Goal: Task Accomplishment & Management: Manage account settings

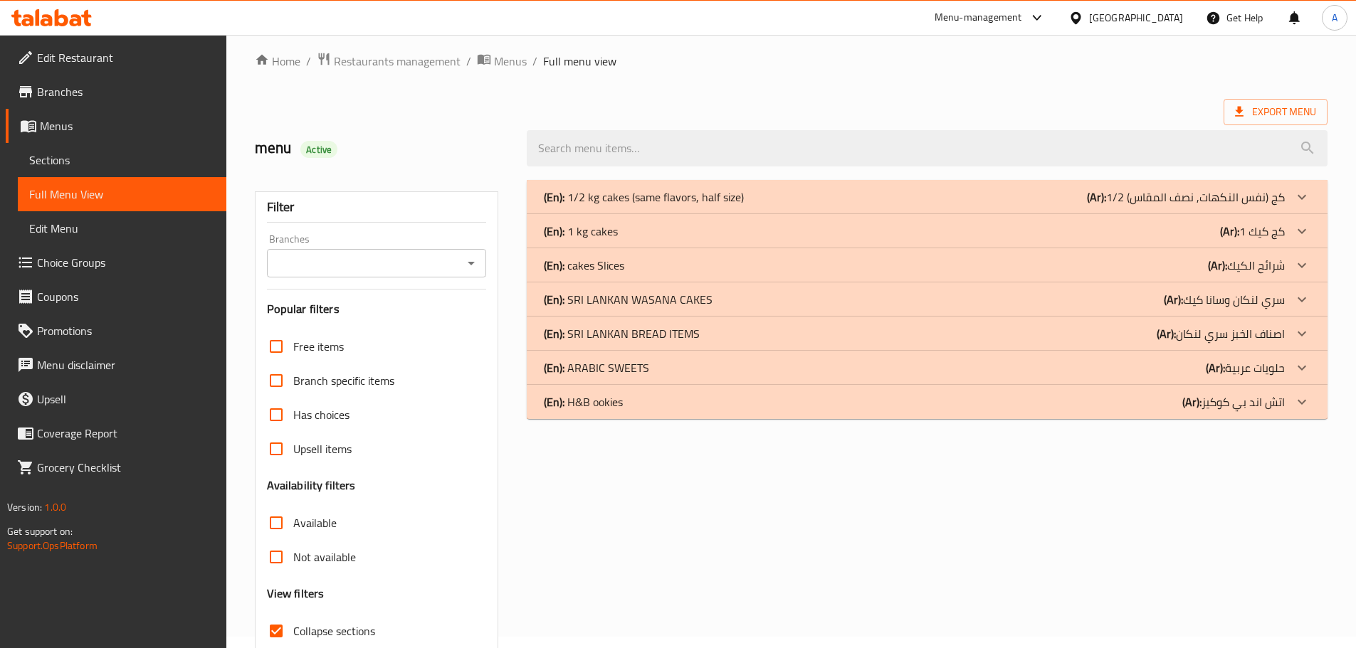
scroll to position [11, 0]
click at [1277, 196] on p "(Ar): 1/2 كج (نفس النكهات, نصف المقاس)" at bounding box center [1186, 197] width 198 height 17
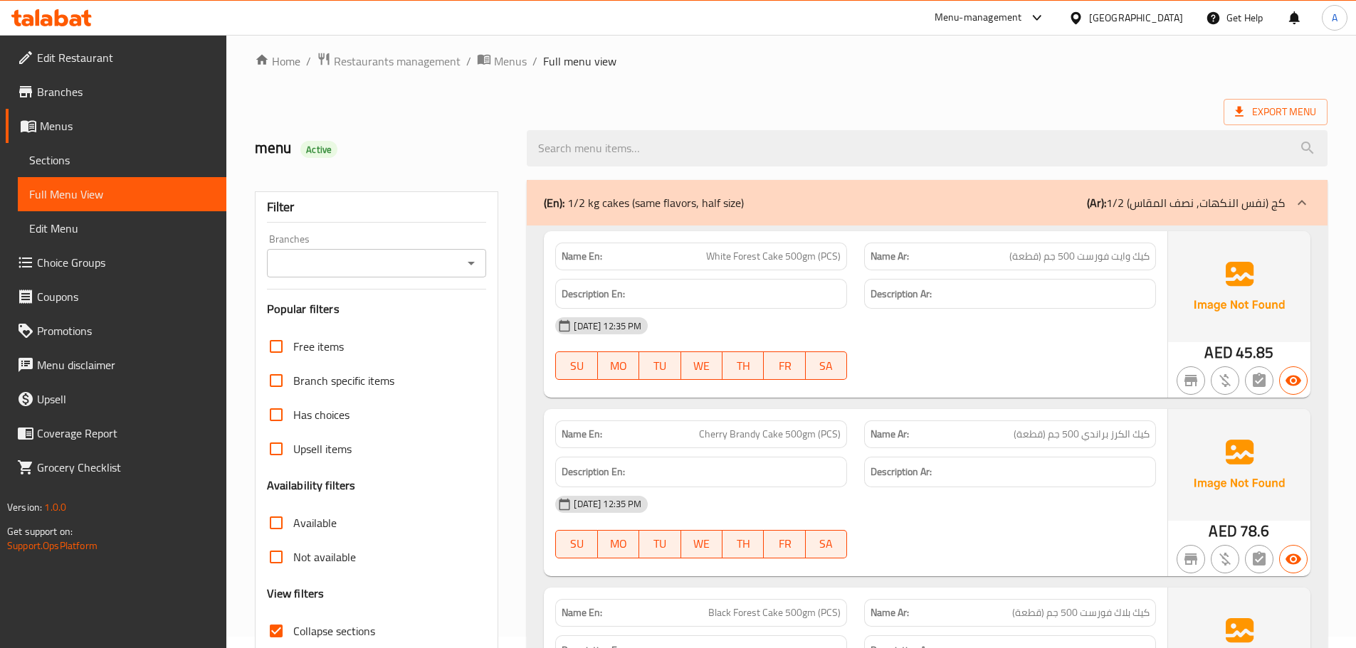
click at [757, 429] on span "Cherry Brandy Cake 500gm (PCS)" at bounding box center [770, 434] width 142 height 15
copy span "Brandy"
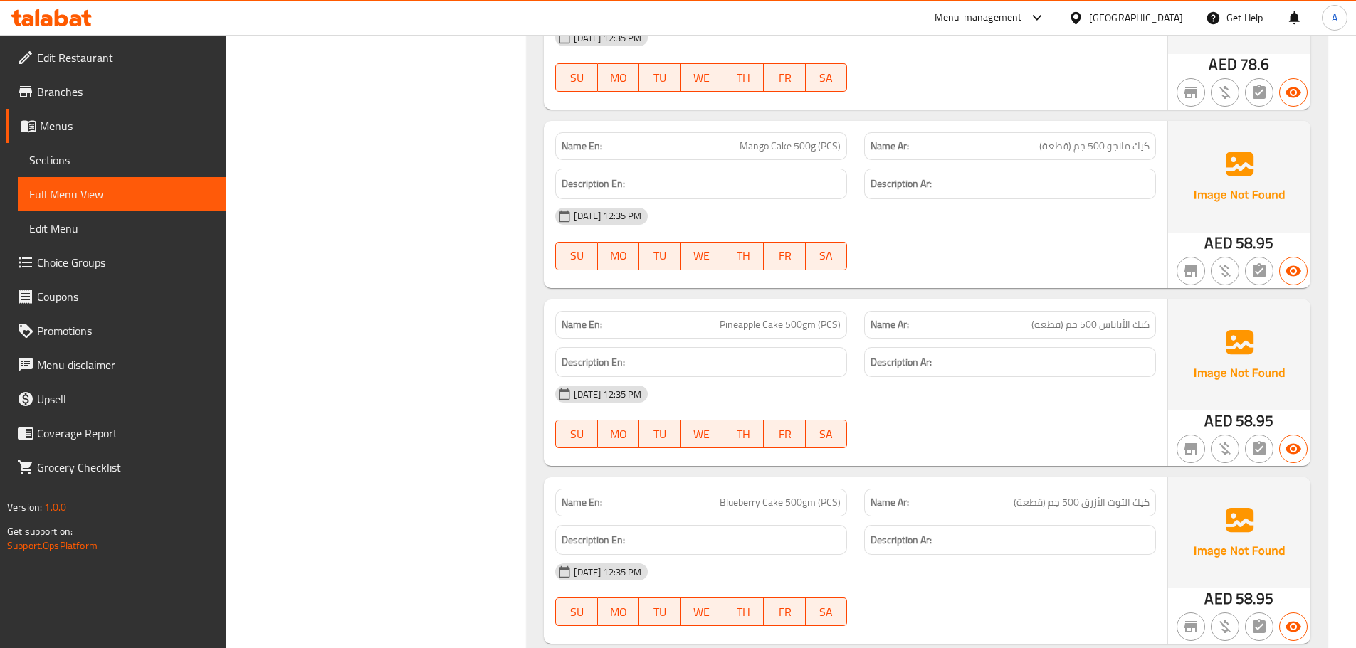
scroll to position [1057, 0]
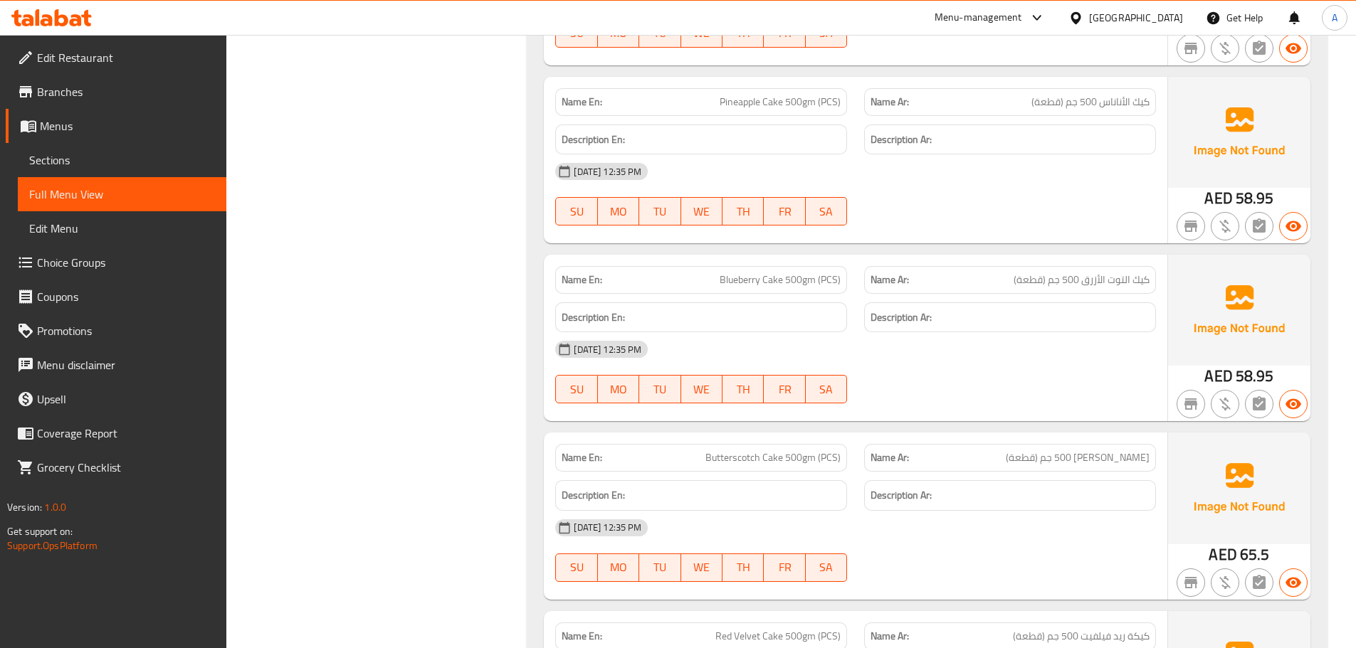
click at [1108, 286] on span "كيك التوت الأزرق 500 جم (قطعة)" at bounding box center [1081, 280] width 136 height 15
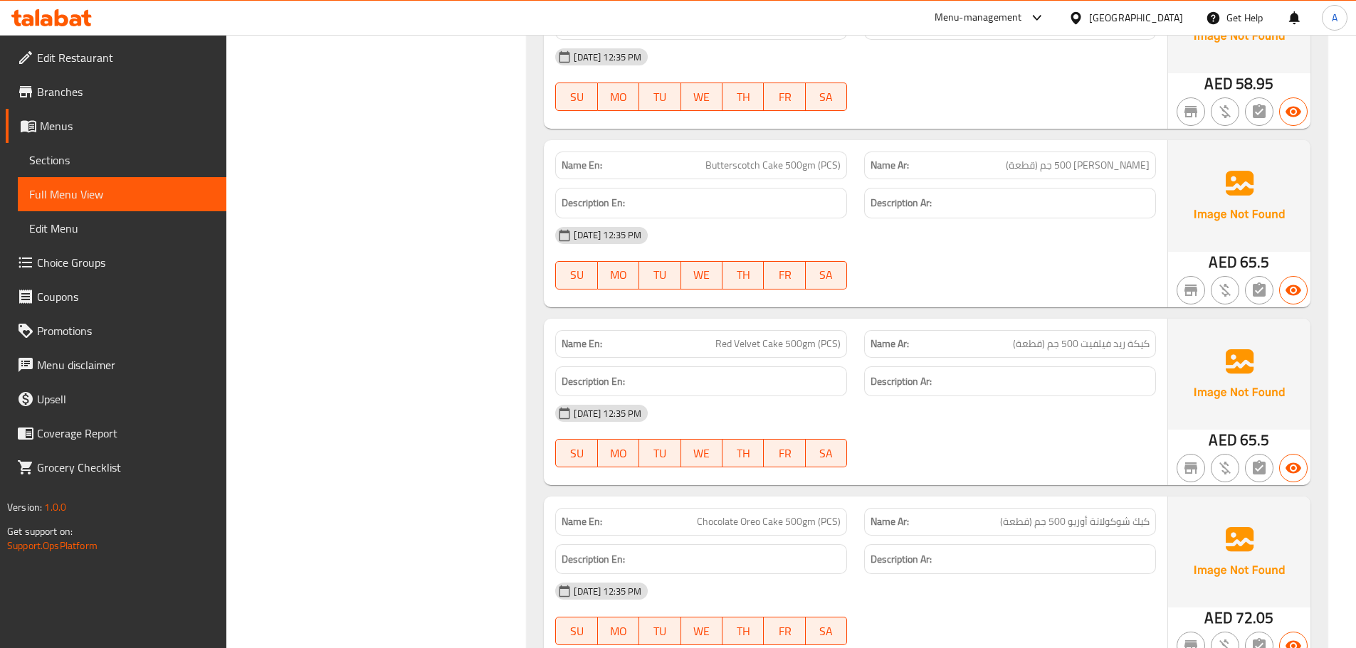
scroll to position [1331, 0]
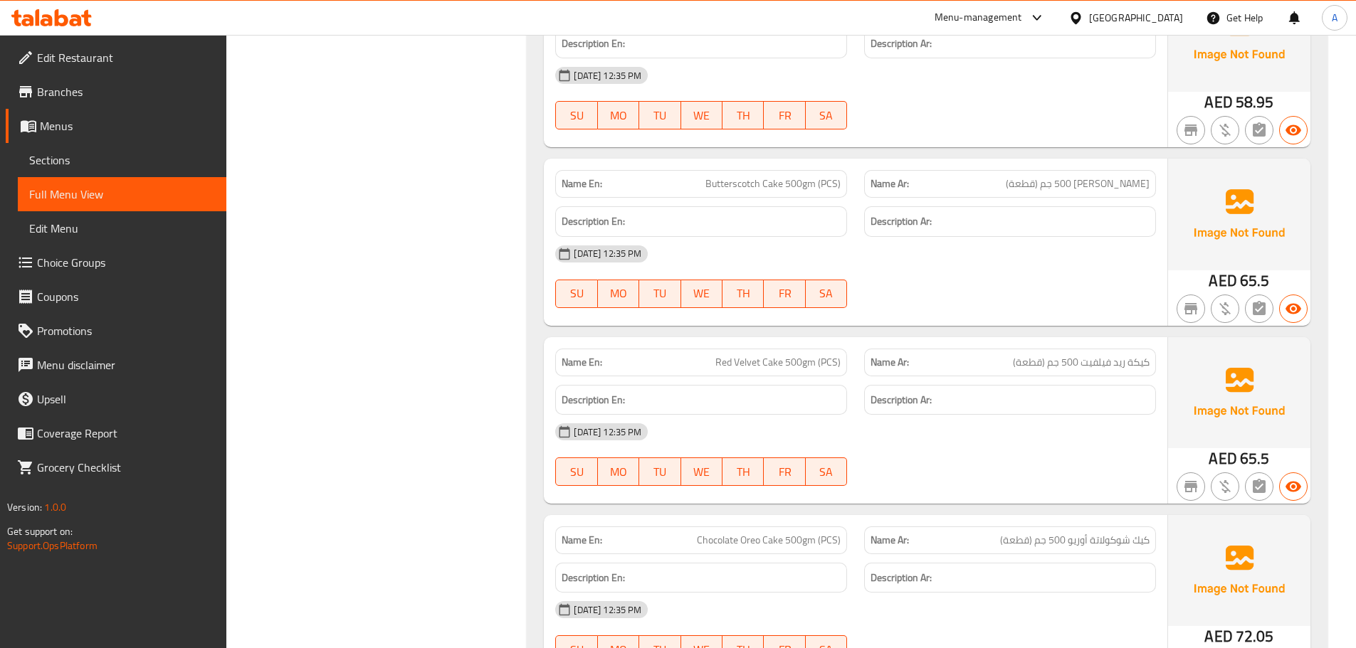
click at [785, 189] on span "Butterscotch Cake 500gm (PCS)" at bounding box center [772, 183] width 135 height 15
click at [904, 297] on div "20-08-2025 12:35 PM SU MO TU WE TH FR SA" at bounding box center [856, 277] width 618 height 80
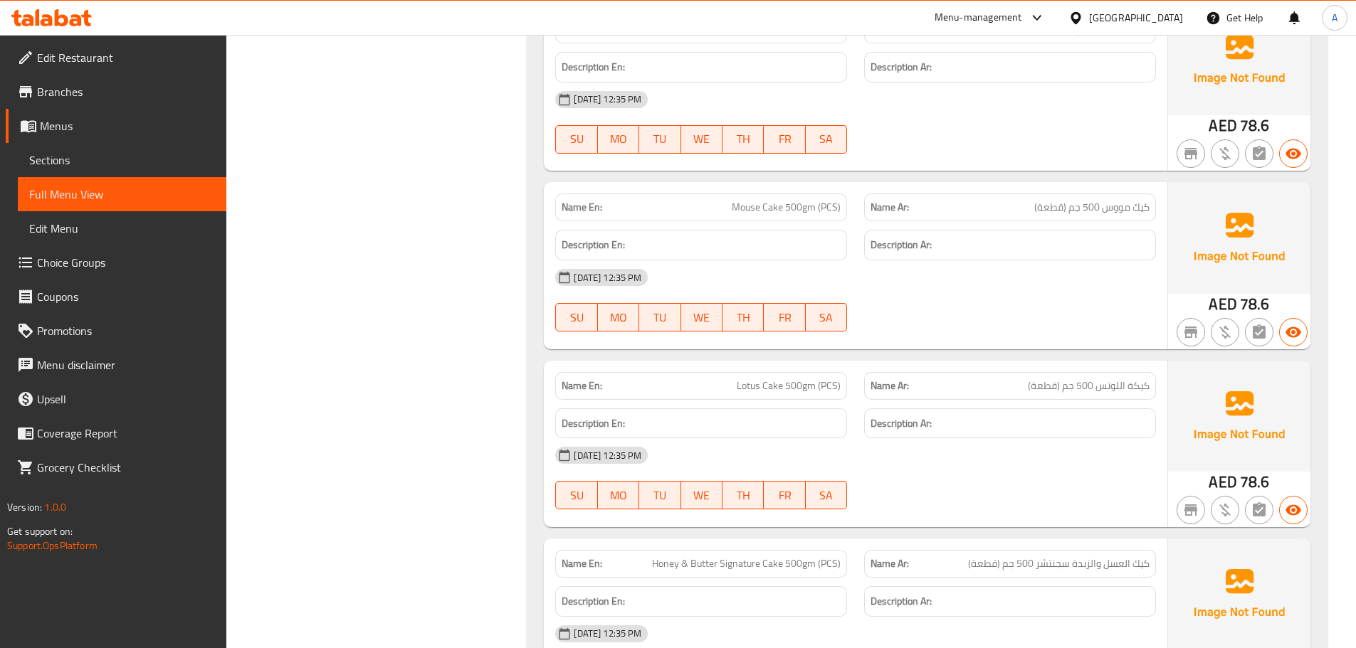
scroll to position [2953, 0]
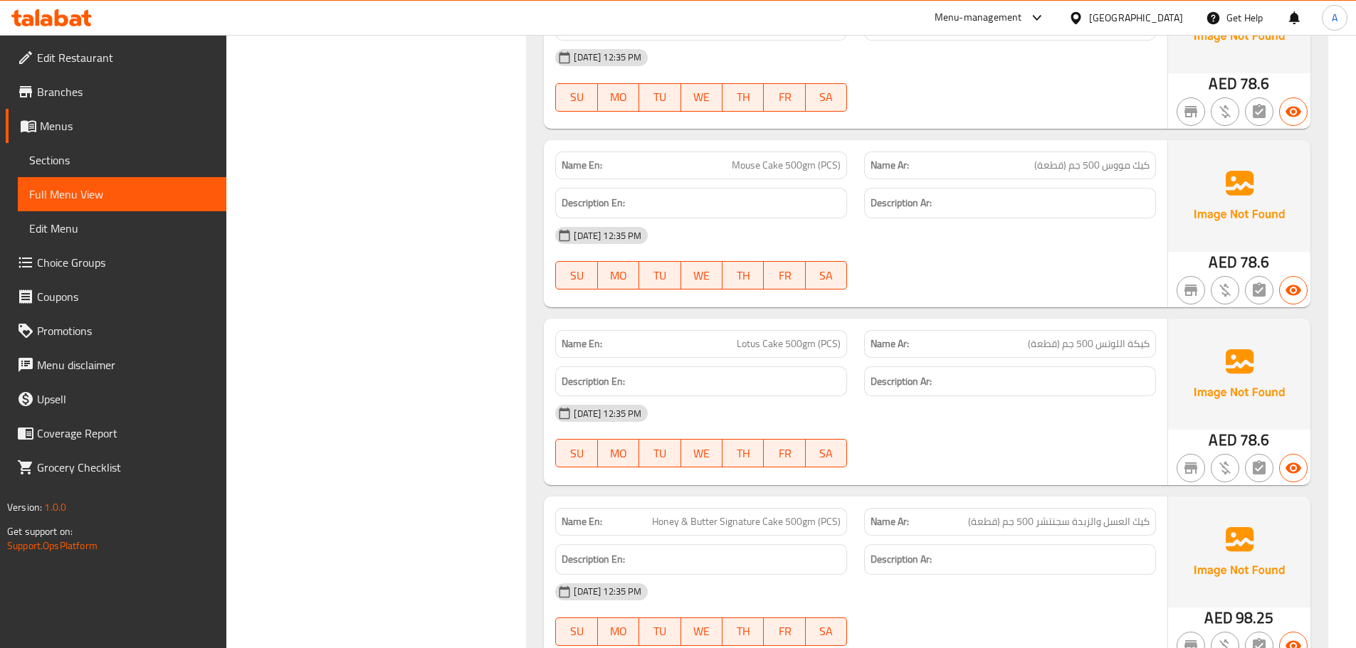
click at [1048, 159] on span "كيك مووس 500 جم (قطعة)" at bounding box center [1091, 165] width 115 height 15
click at [793, 167] on span "Mouse Cake 500gm (PCS)" at bounding box center [786, 165] width 109 height 15
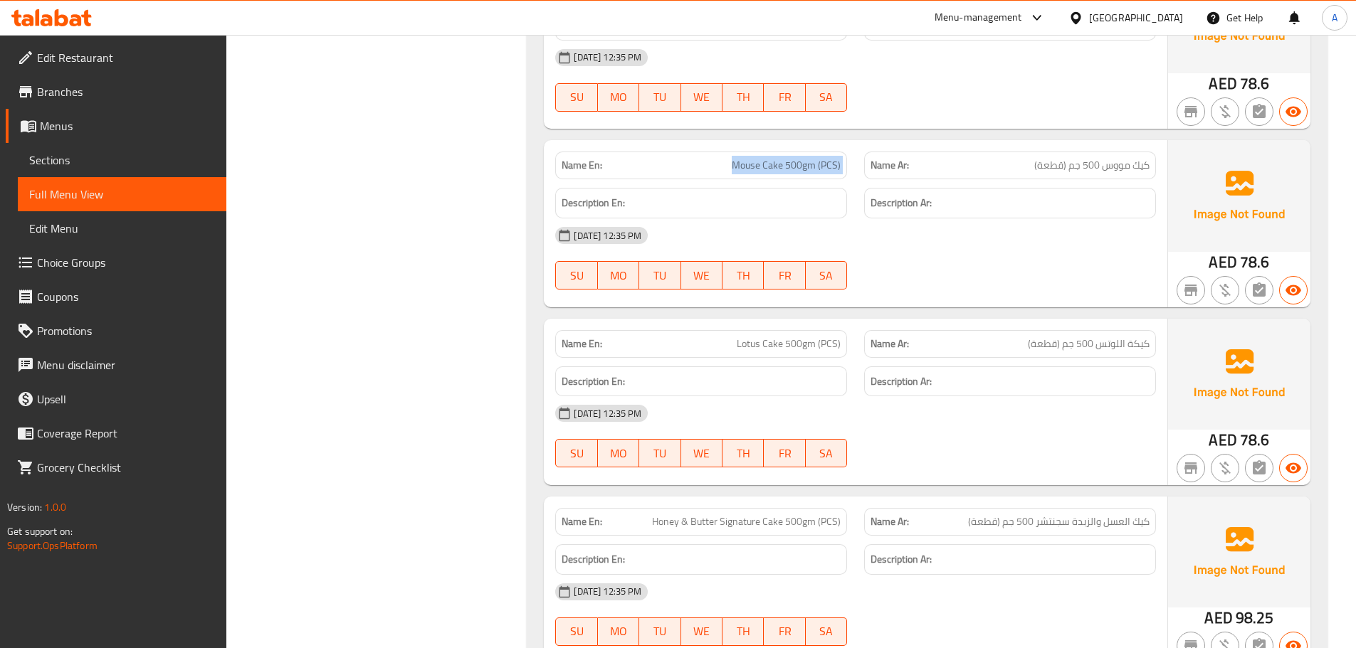
click at [793, 167] on span "Mouse Cake 500gm (PCS)" at bounding box center [786, 165] width 109 height 15
click at [1022, 179] on div "Name Ar: كيك مووس 500 جم (قطعة)" at bounding box center [1010, 166] width 292 height 28
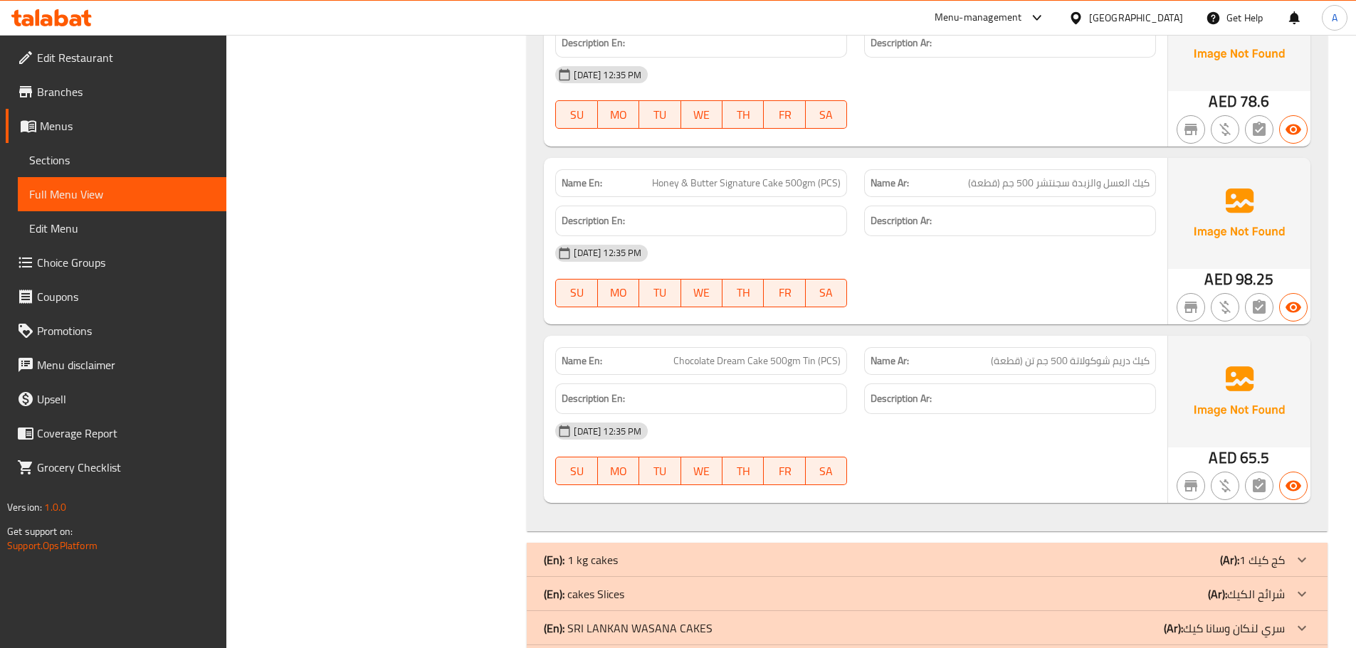
scroll to position [3269, 0]
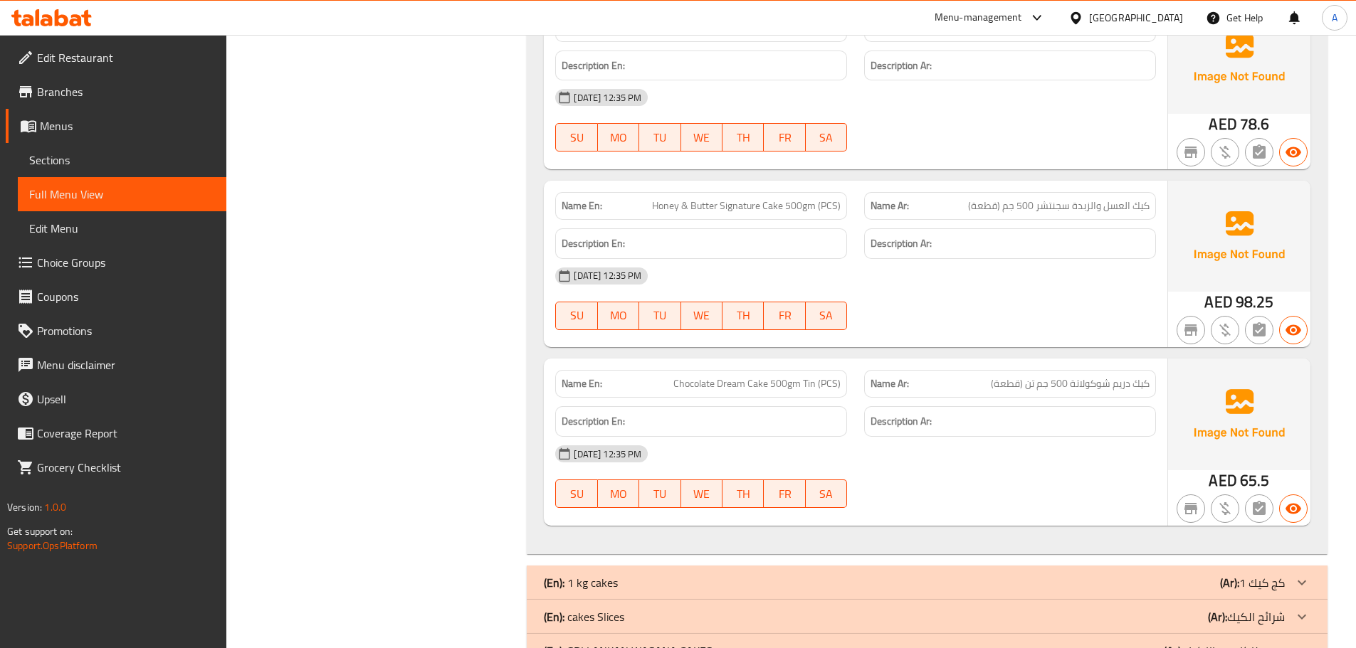
click at [1115, 415] on h6 "Description Ar:" at bounding box center [1009, 422] width 279 height 18
click at [1103, 366] on div "Name Ar: كيك دريم شوكولاتة 500 جم تن (قطعة)" at bounding box center [1009, 384] width 309 height 45
click at [828, 381] on span "Chocolate Dream Cake 500gm Tin (PCS)" at bounding box center [756, 383] width 167 height 15
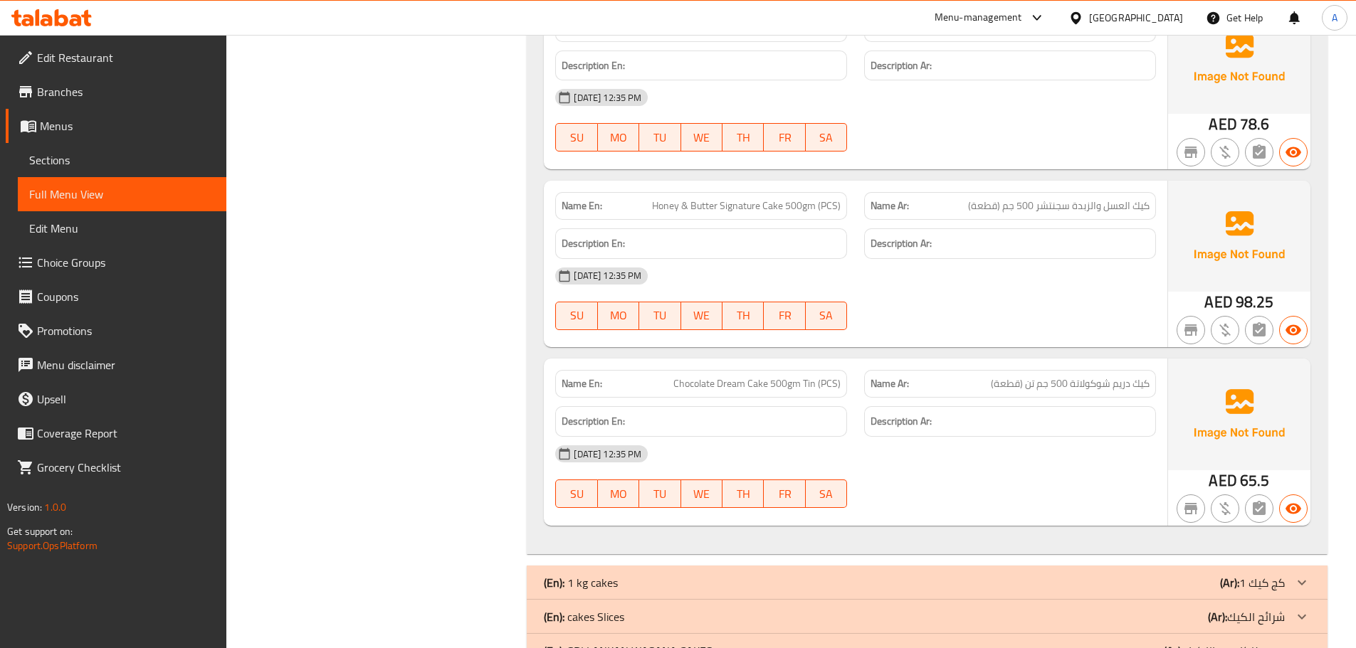
click at [828, 381] on span "Chocolate Dream Cake 500gm Tin (PCS)" at bounding box center [756, 383] width 167 height 15
click at [1020, 391] on span "كيك دريم شوكولاتة 500 جم تن (قطعة)" at bounding box center [1070, 383] width 159 height 15
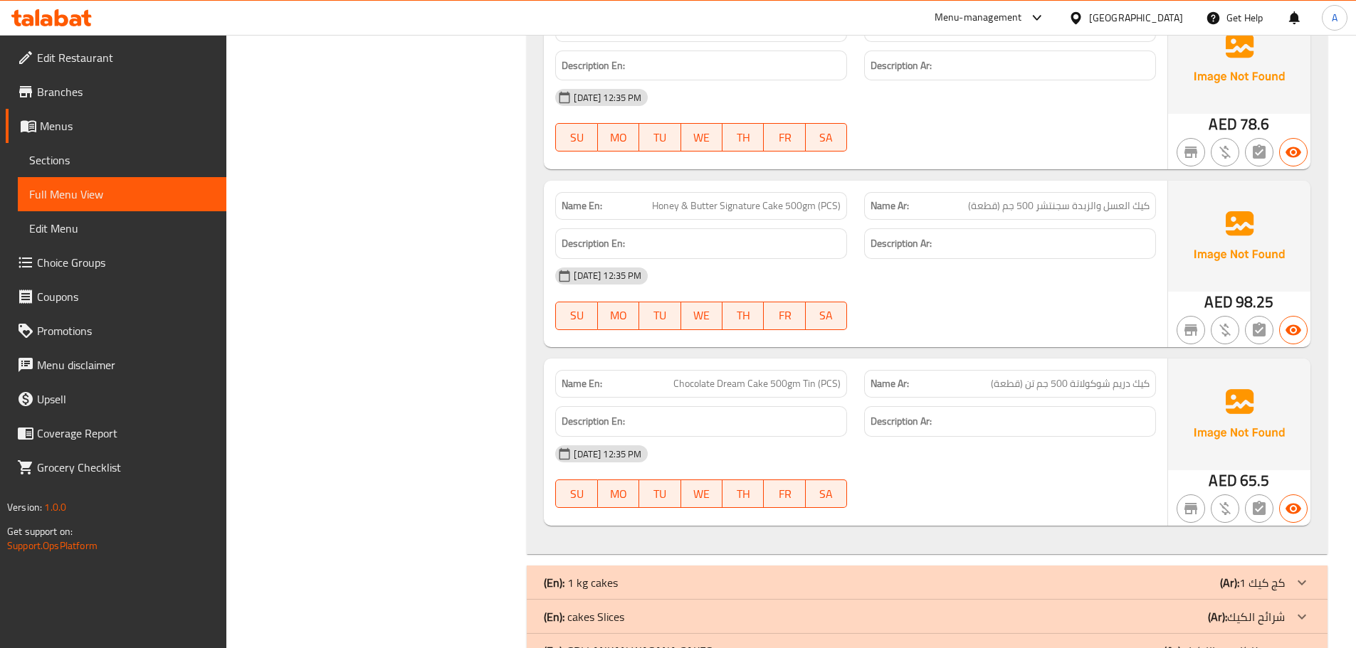
scroll to position [3419, 0]
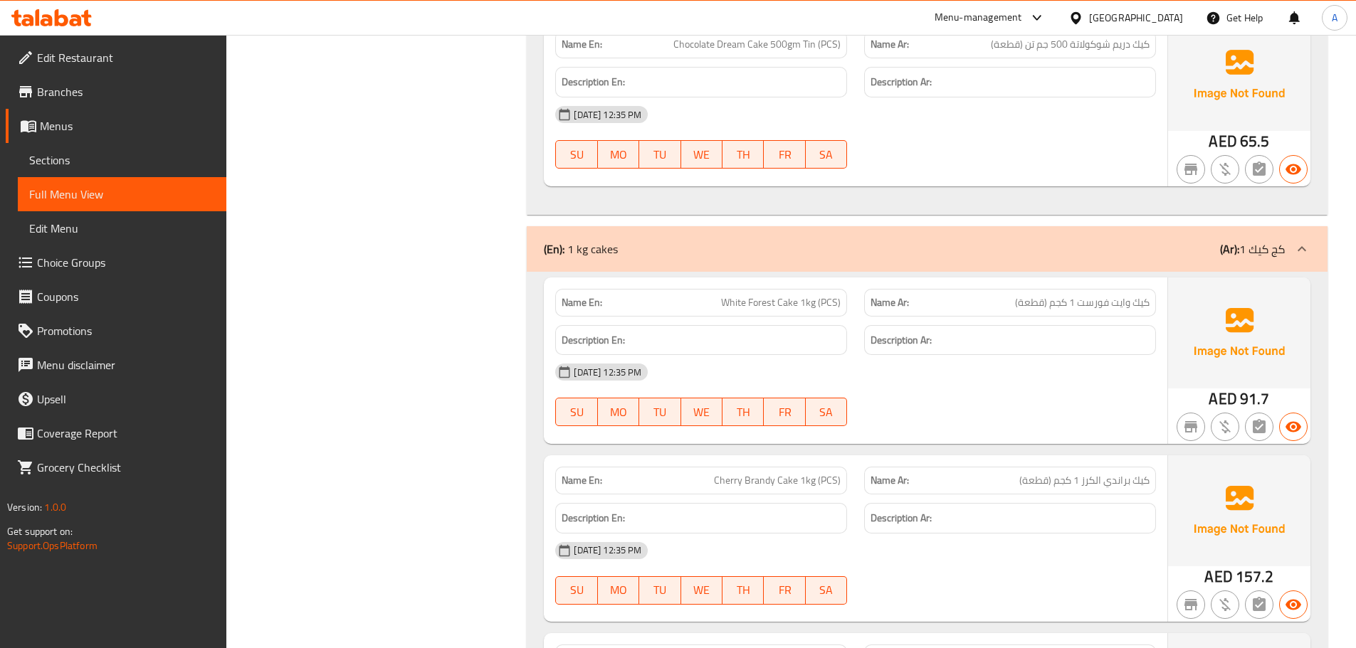
scroll to position [3779, 0]
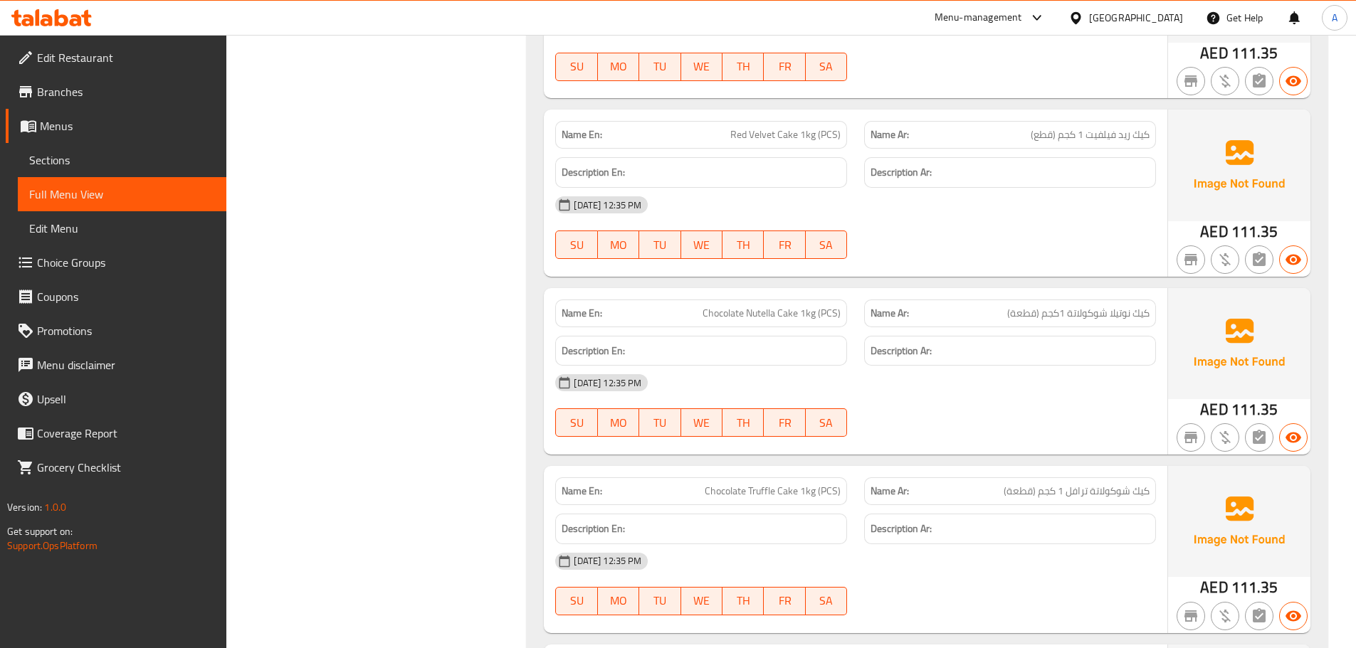
scroll to position [5381, 0]
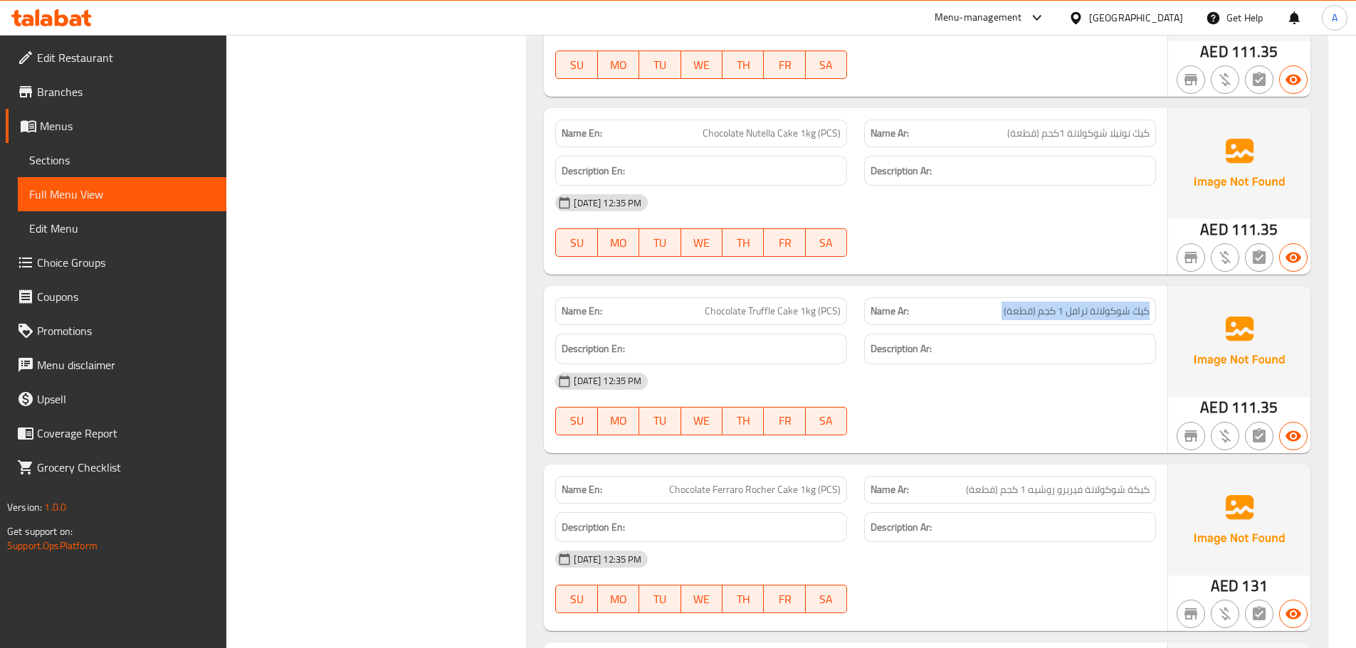
copy span "كيك شوكولاتة ترافل 1 كجم (قطعة)"
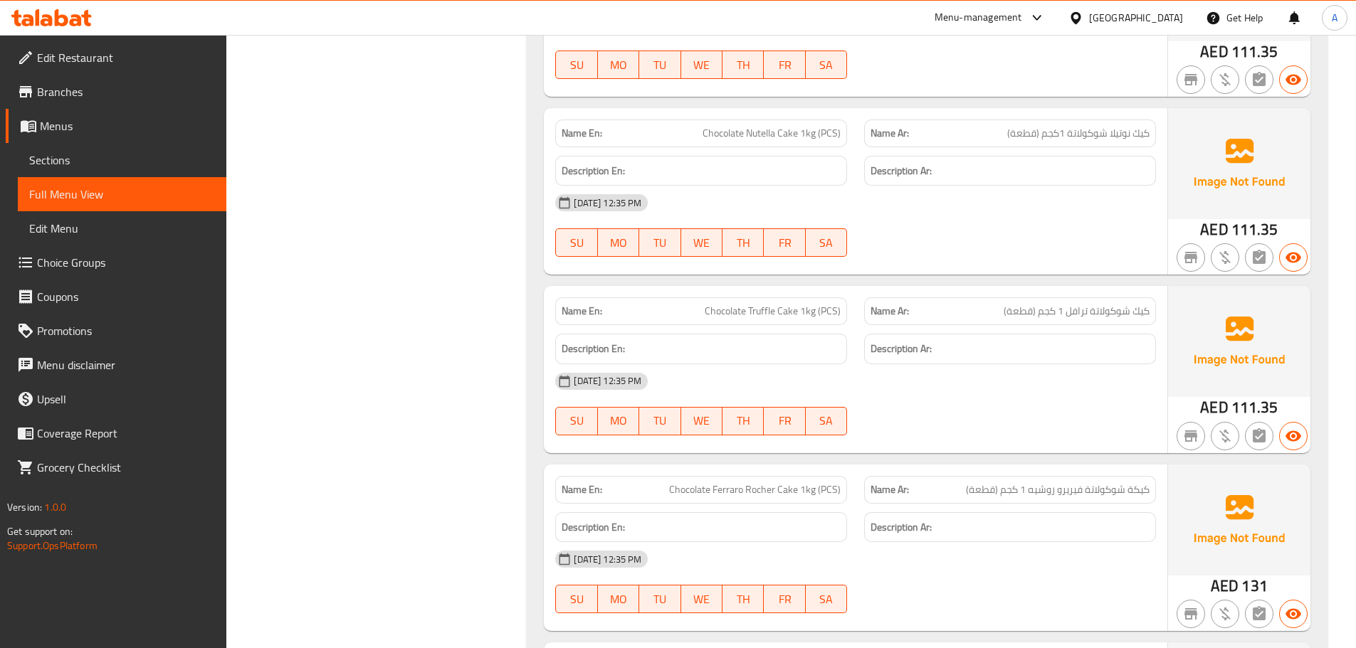
scroll to position [5724, 0]
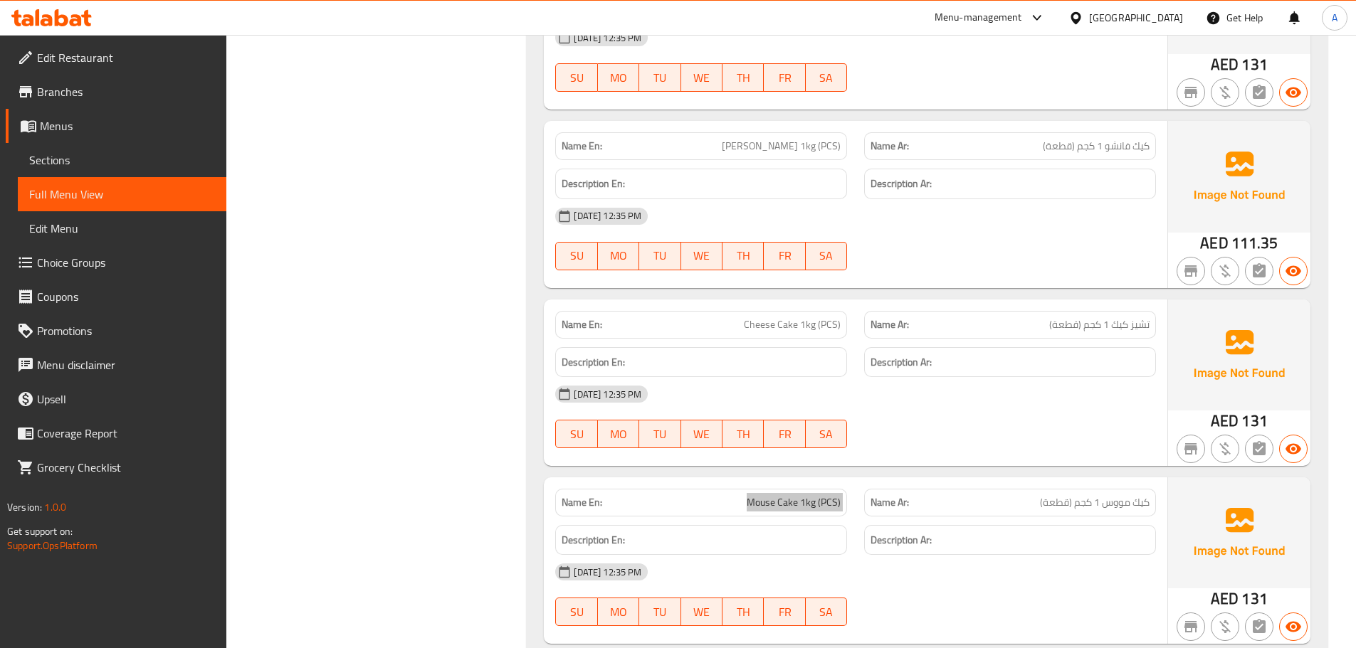
scroll to position [6437, 0]
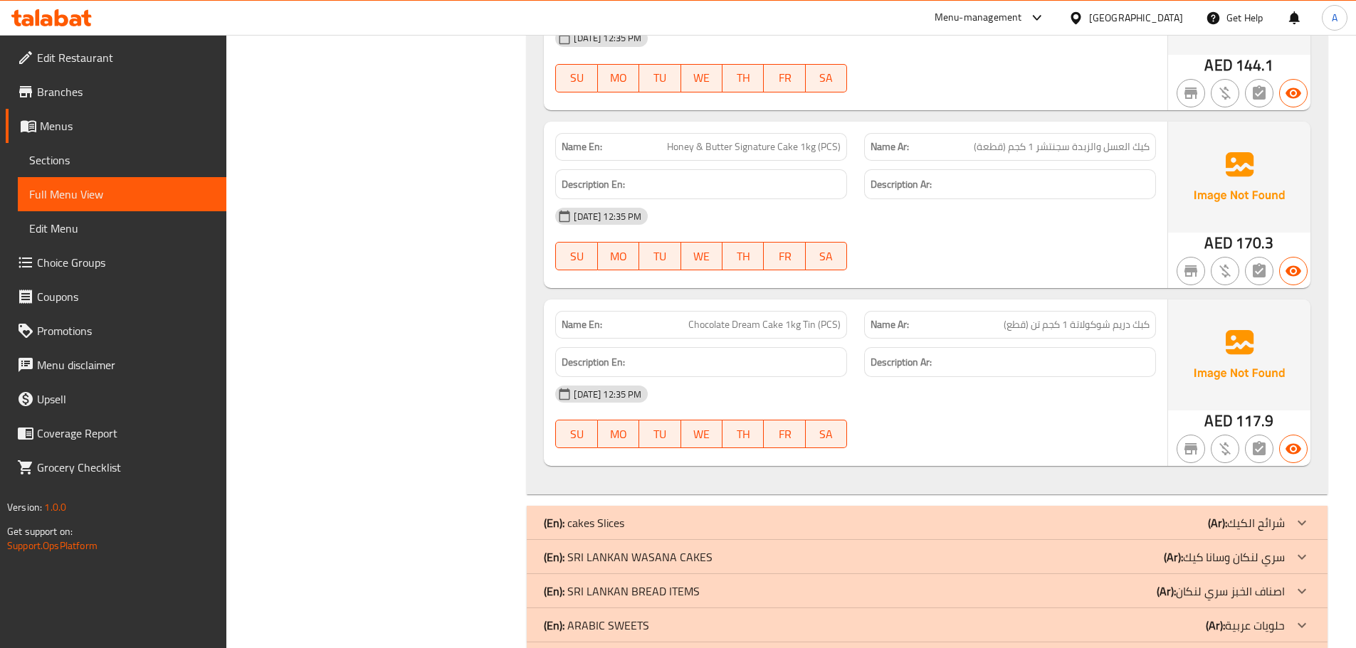
copy span "Chocolate Dream Cake 1kg Tin (PCS)"
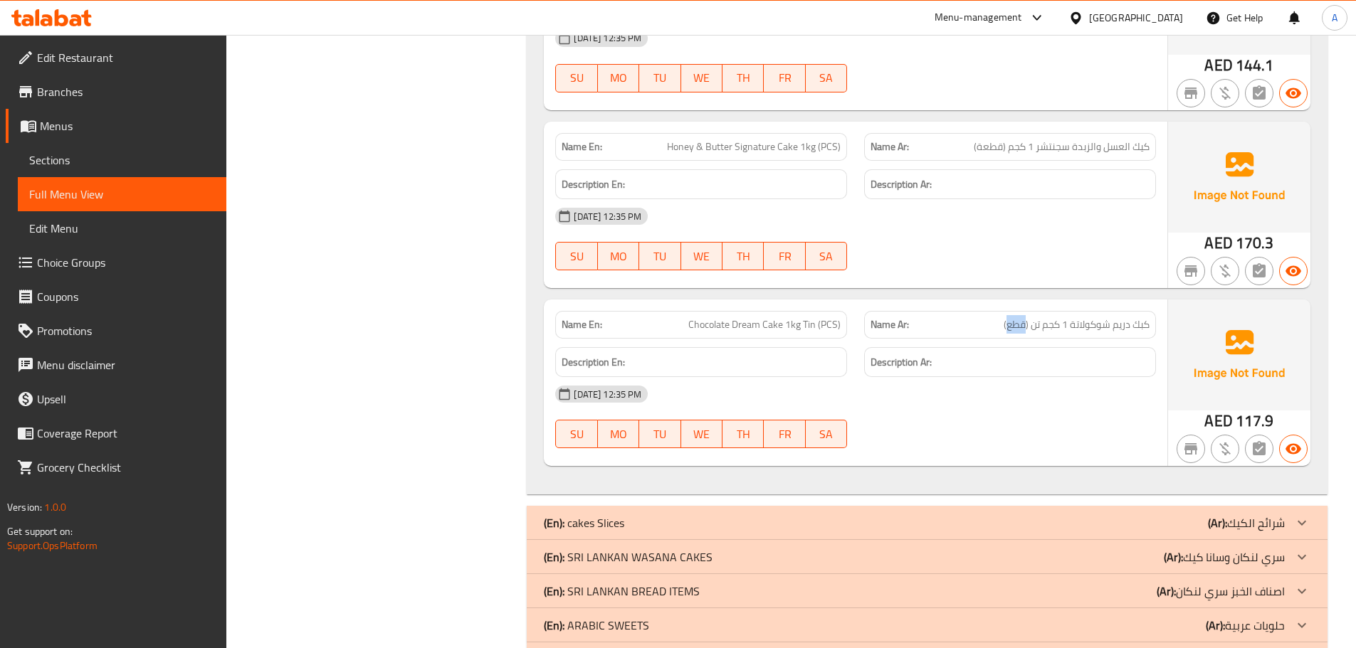
copy span "قطع"
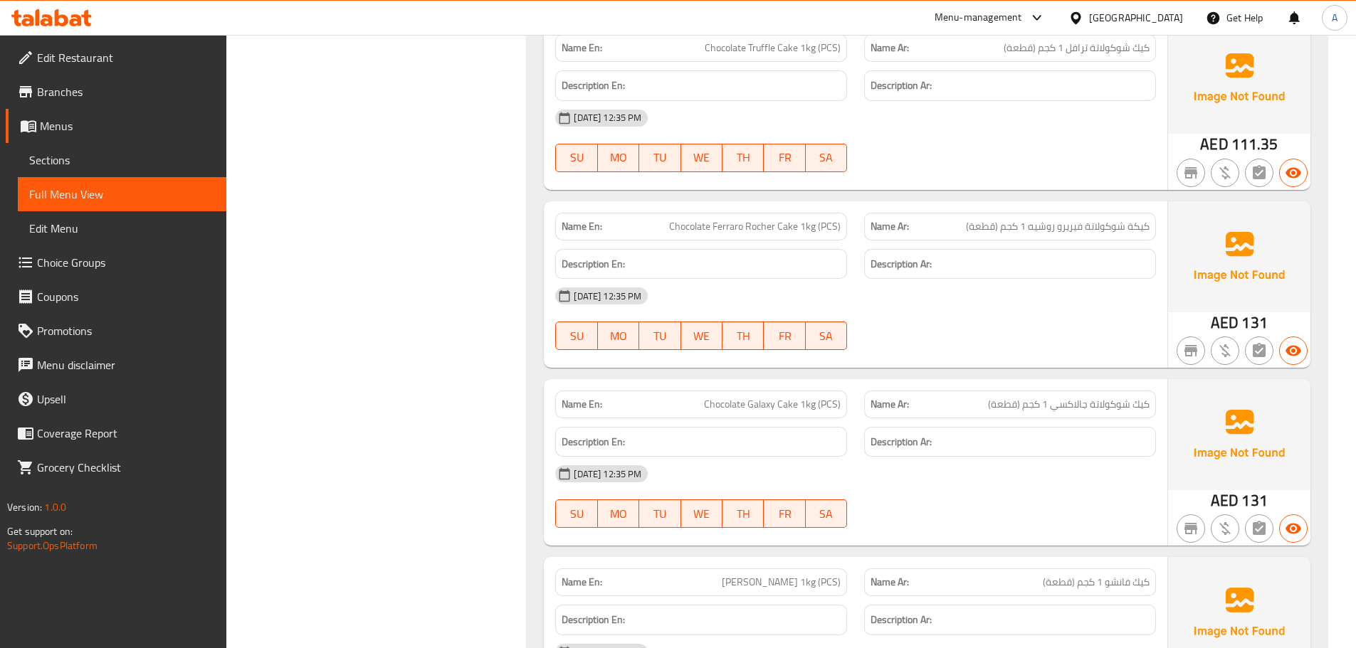
scroll to position [6849, 0]
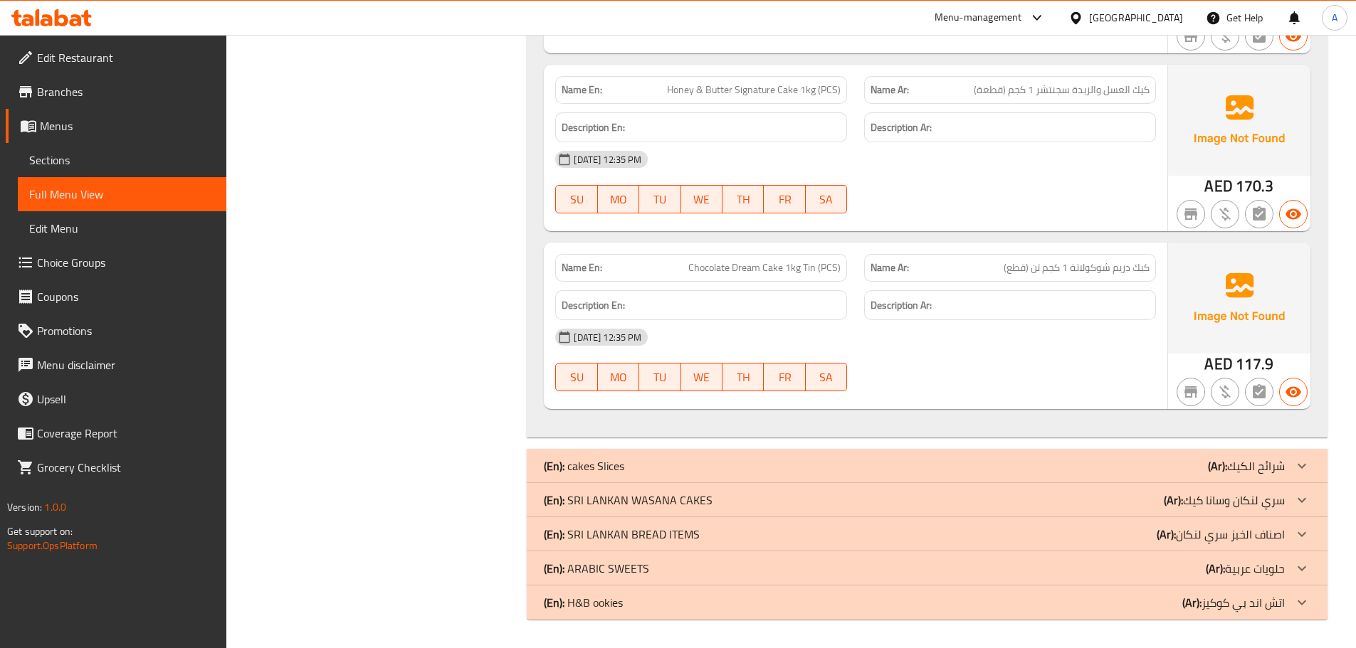
copy span "Chocolate Dream Cake 1kg Tin (PCS)"
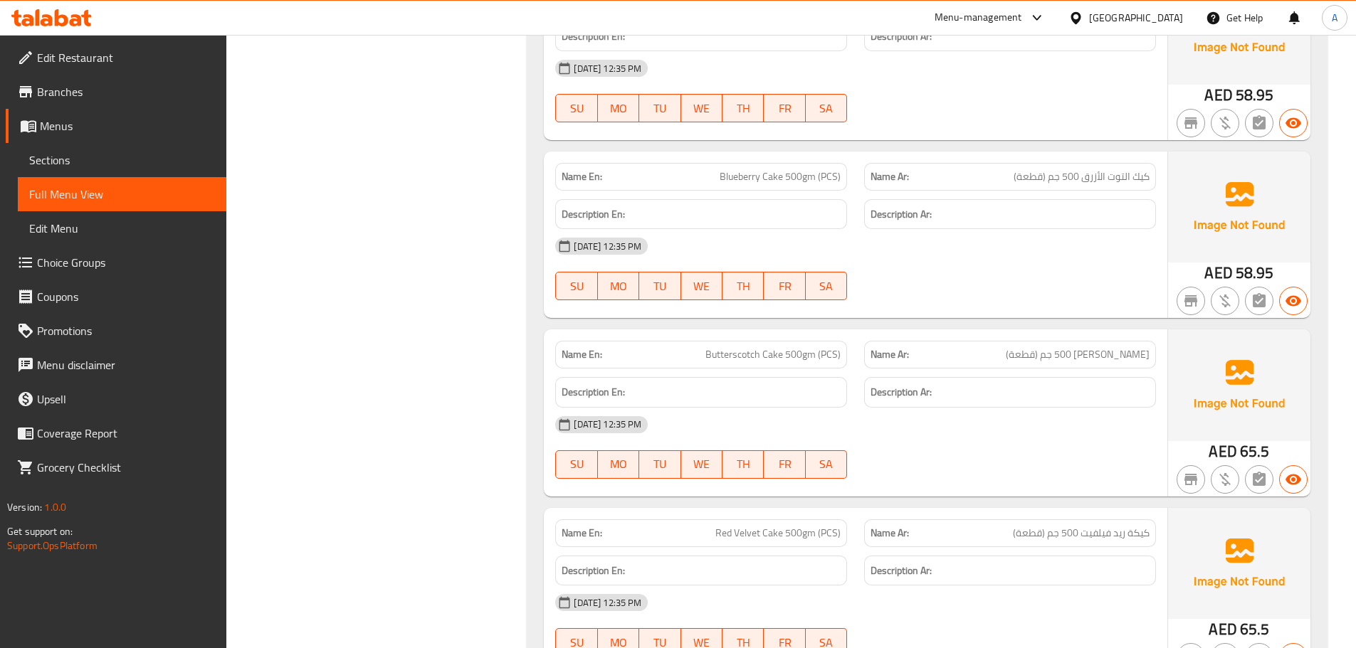
scroll to position [0, 0]
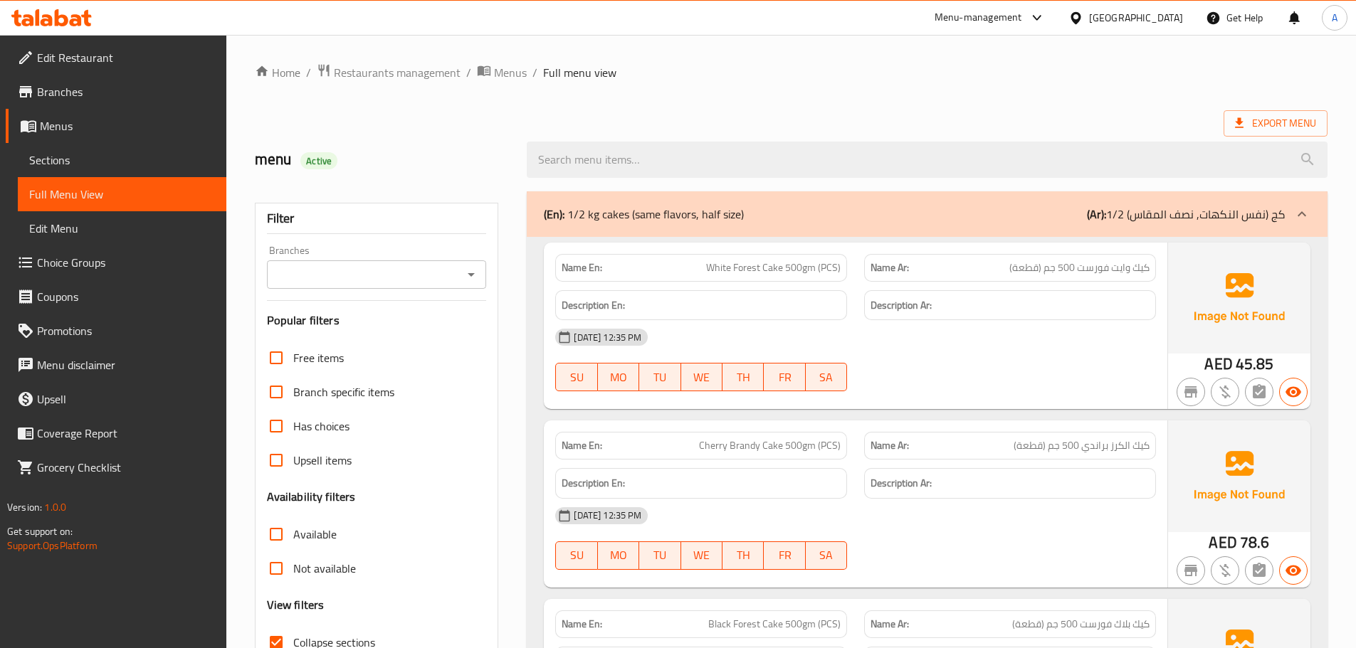
click at [1239, 214] on p "(Ar): 1/2 كج (نفس النكهات, نصف المقاس)" at bounding box center [1186, 214] width 198 height 17
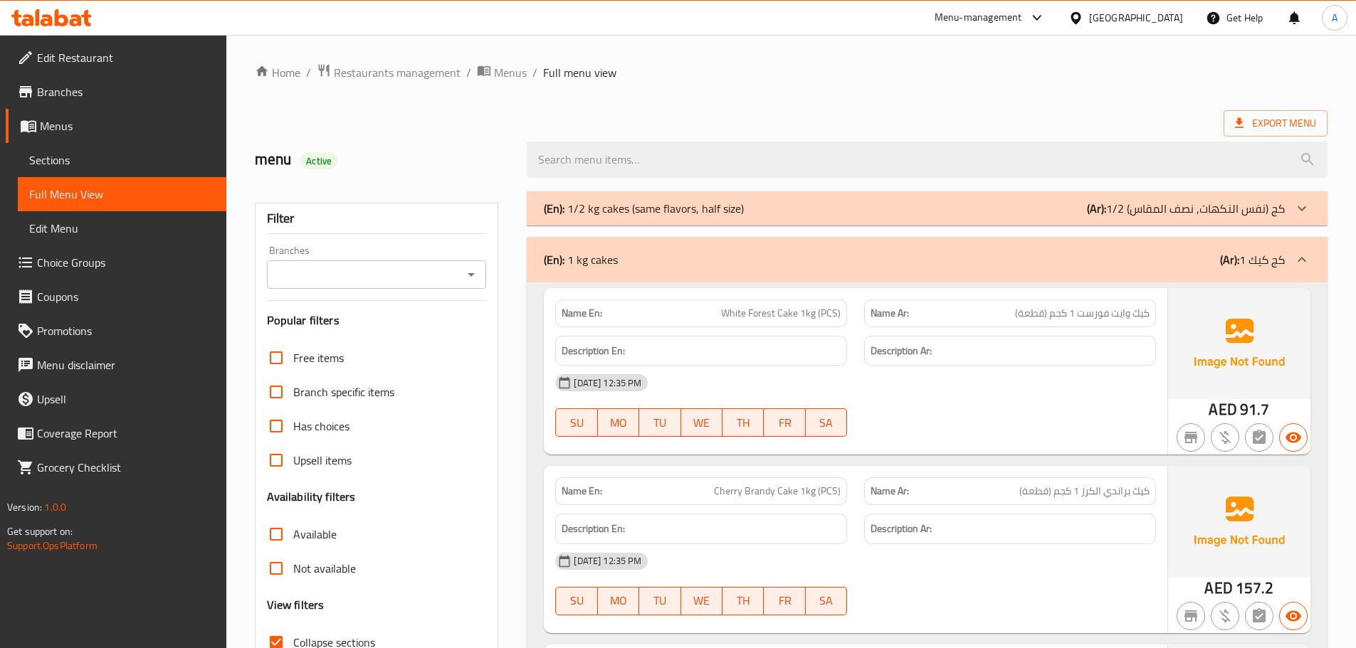
click at [1228, 250] on b "(Ar):" at bounding box center [1229, 259] width 19 height 21
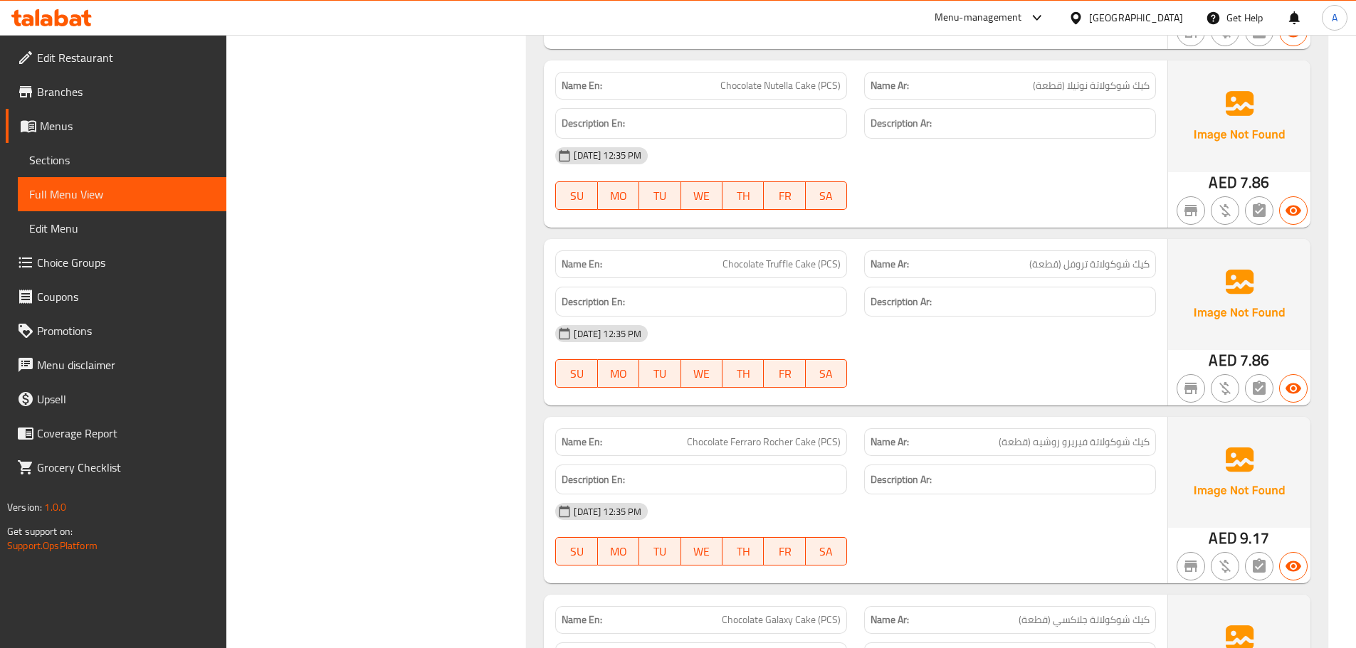
scroll to position [2268, 0]
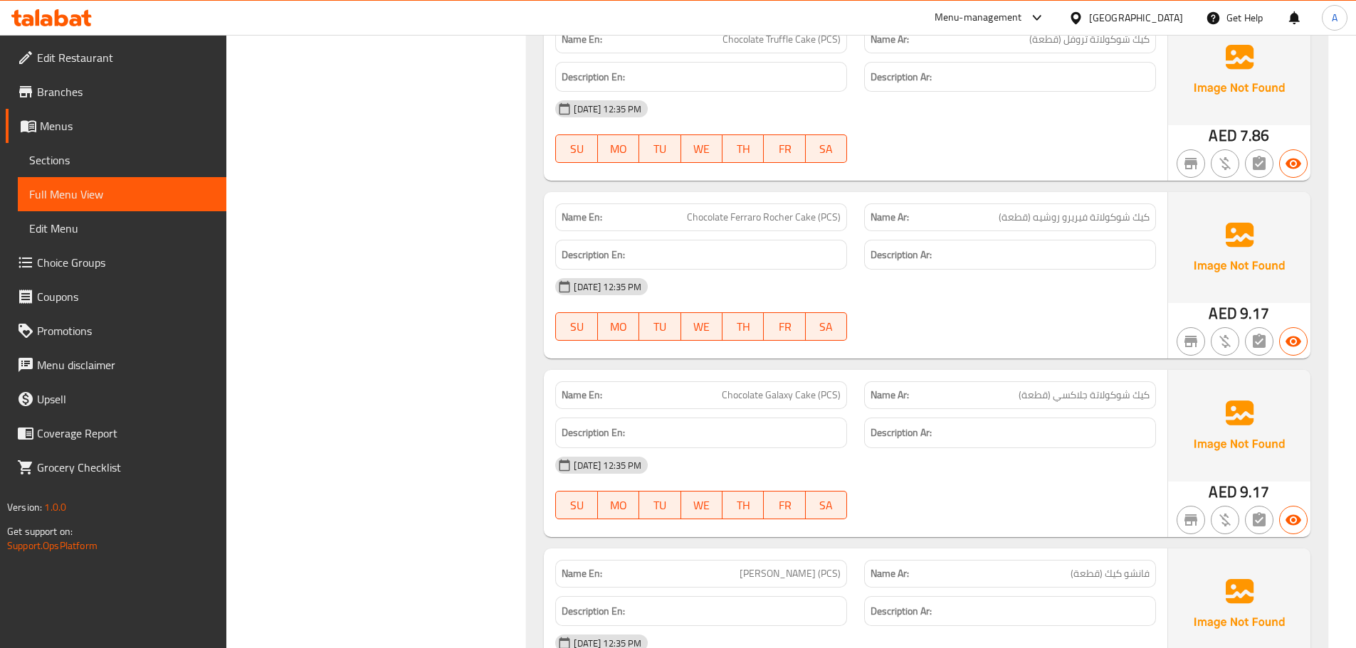
click at [758, 219] on span "Chocolate Ferraro Rocher Cake (PCS)" at bounding box center [764, 217] width 154 height 15
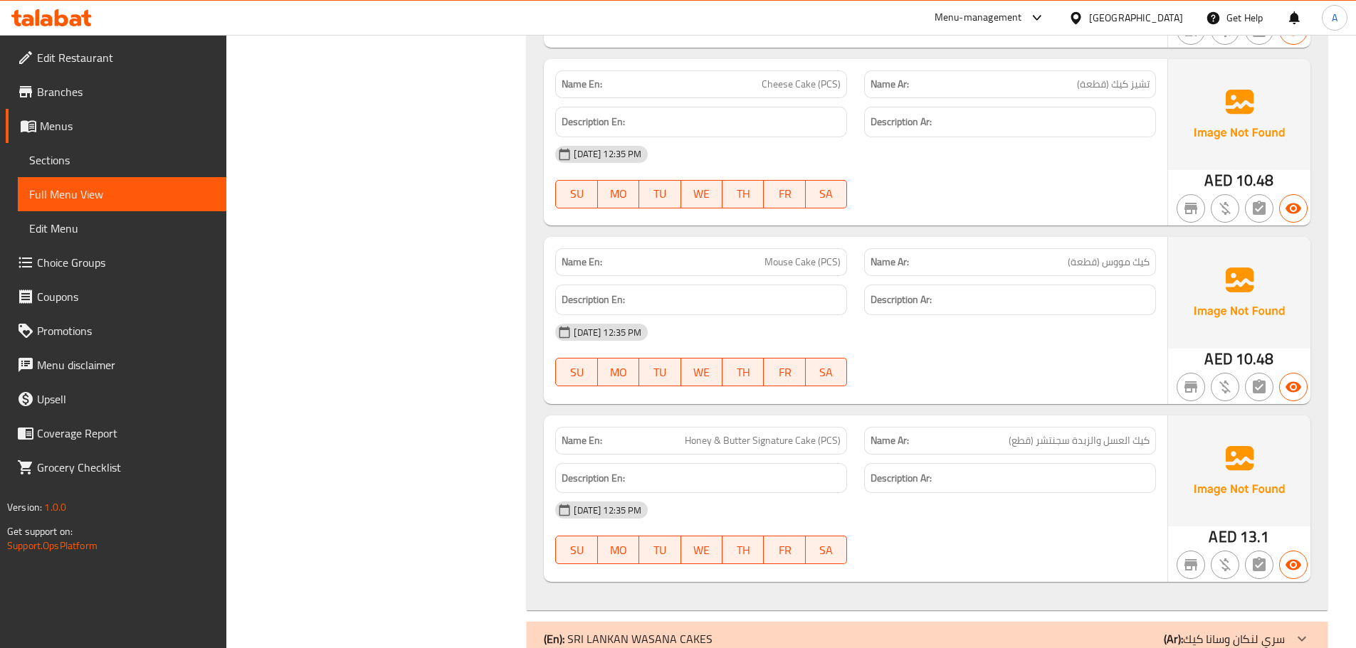
scroll to position [3050, 0]
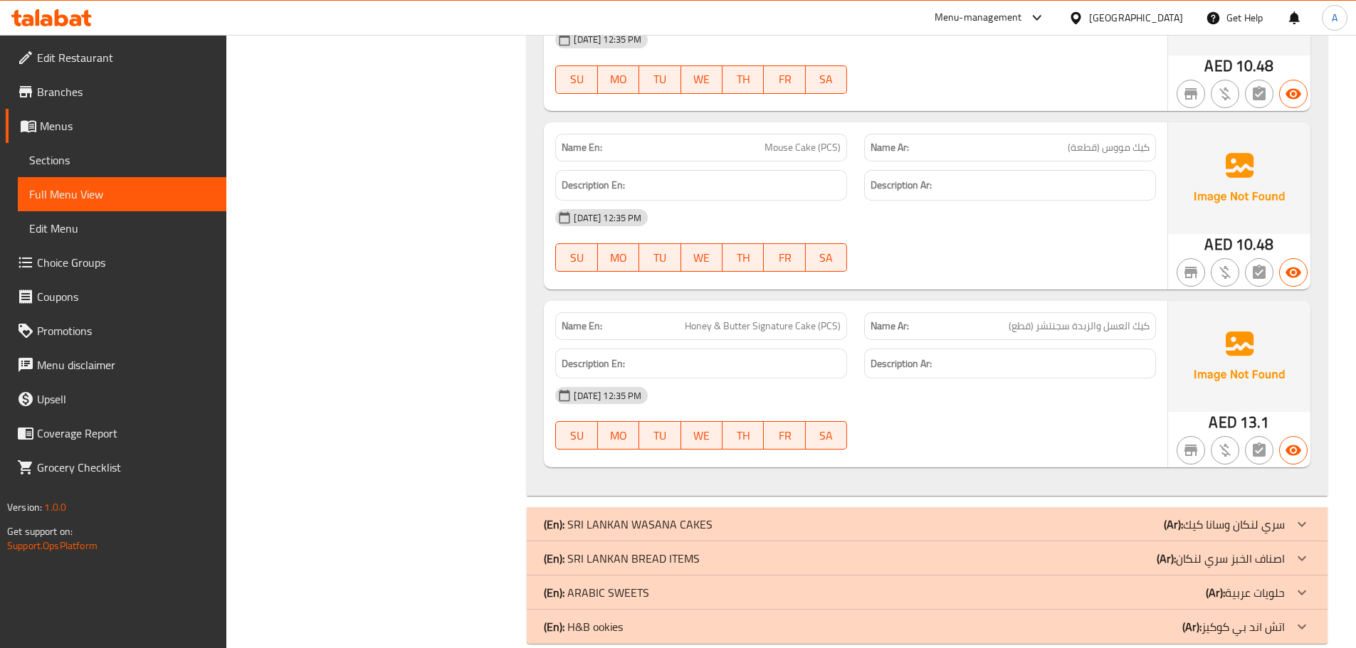
click at [1062, 332] on span "كيك العسل والزبدة سجنتشر (قطع)" at bounding box center [1078, 326] width 141 height 15
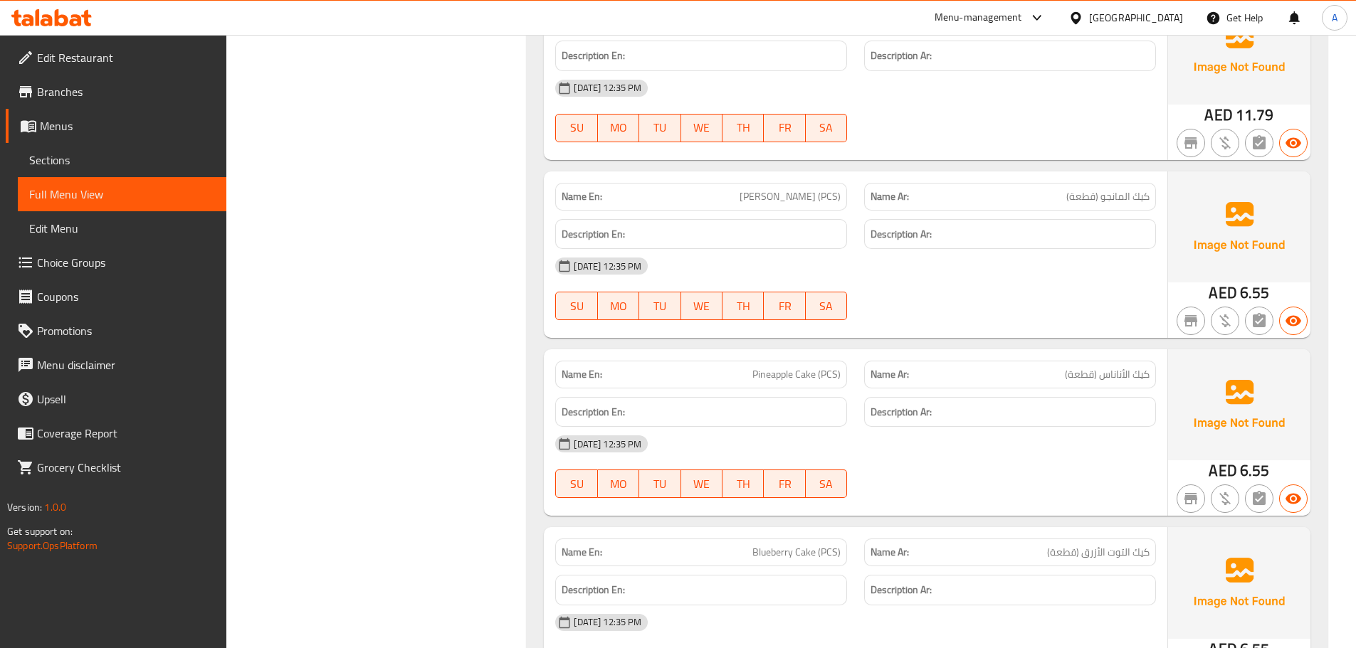
scroll to position [21, 0]
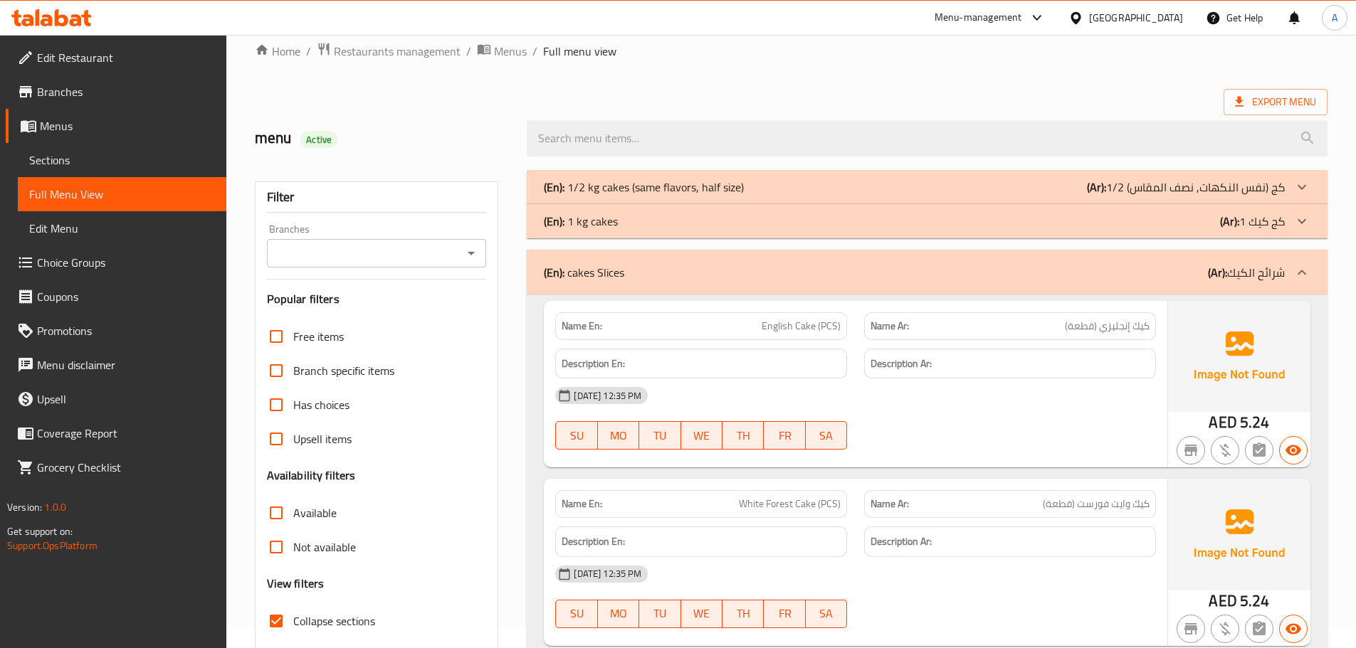
click at [1235, 290] on div "(En): cakes Slices (Ar): شرائح الكيك" at bounding box center [927, 273] width 801 height 46
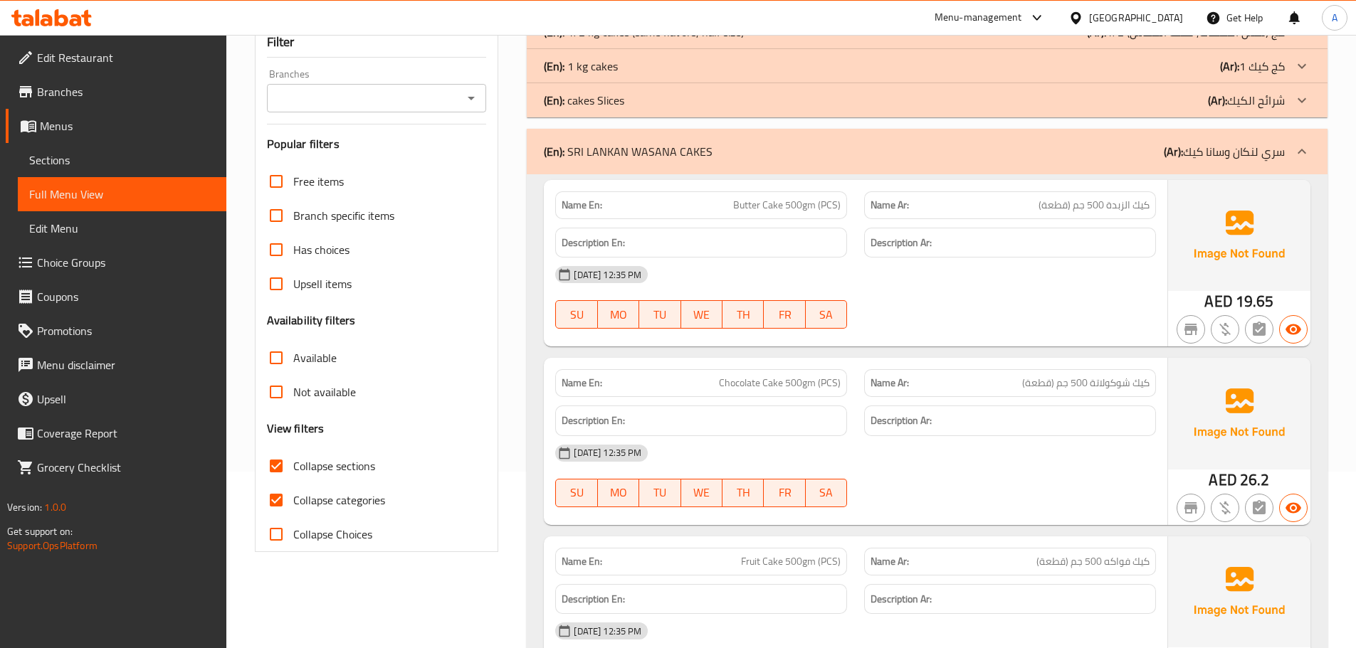
scroll to position [206, 0]
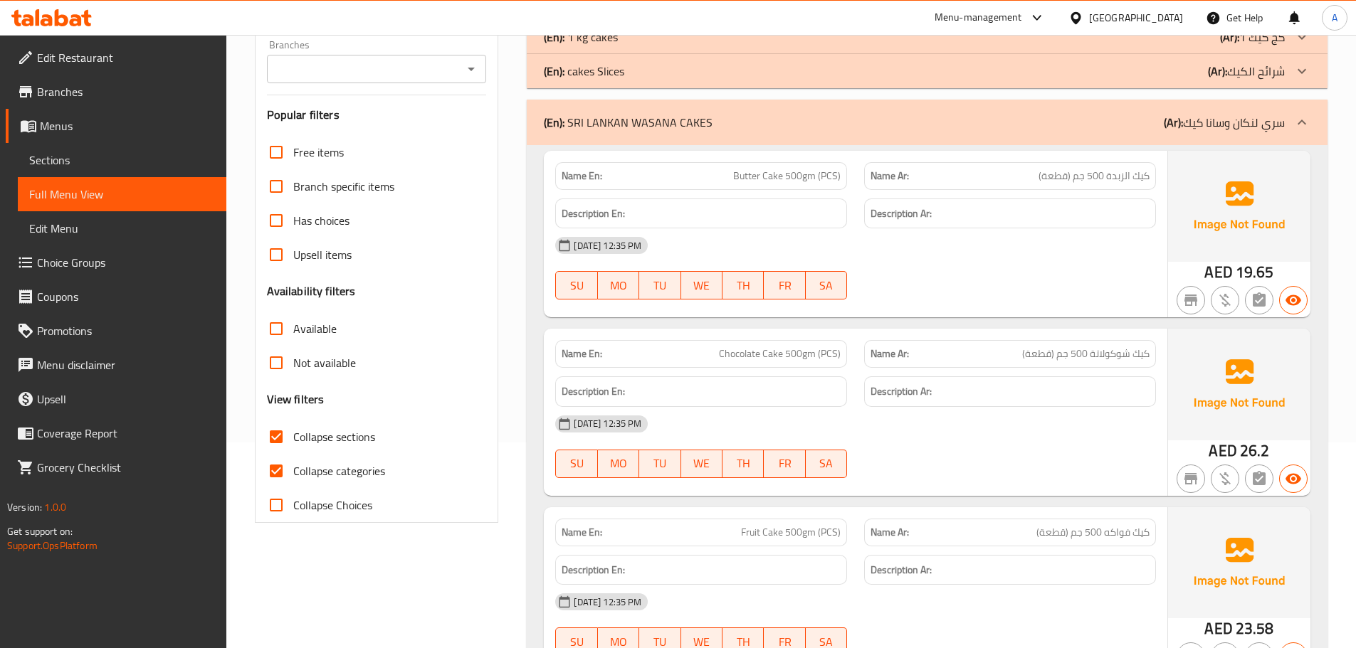
click at [1134, 172] on span "كيك الزبدة 500 جم (قطعة)" at bounding box center [1093, 176] width 111 height 15
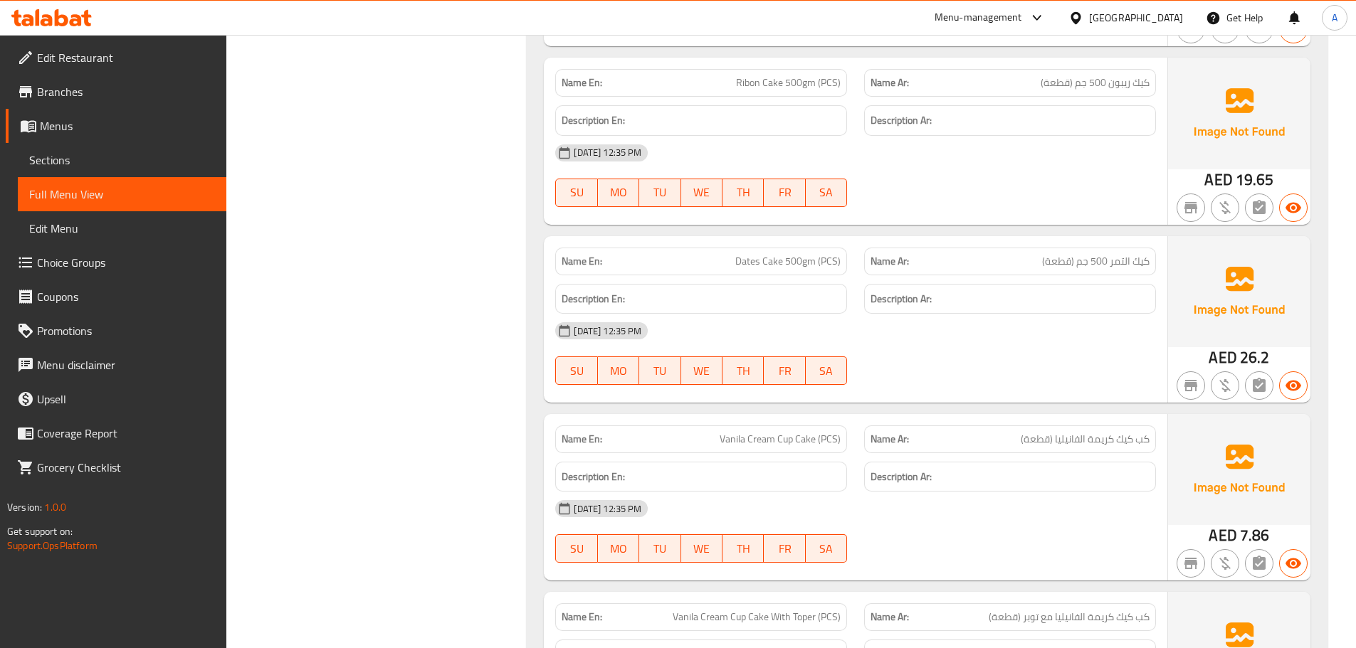
scroll to position [1050, 0]
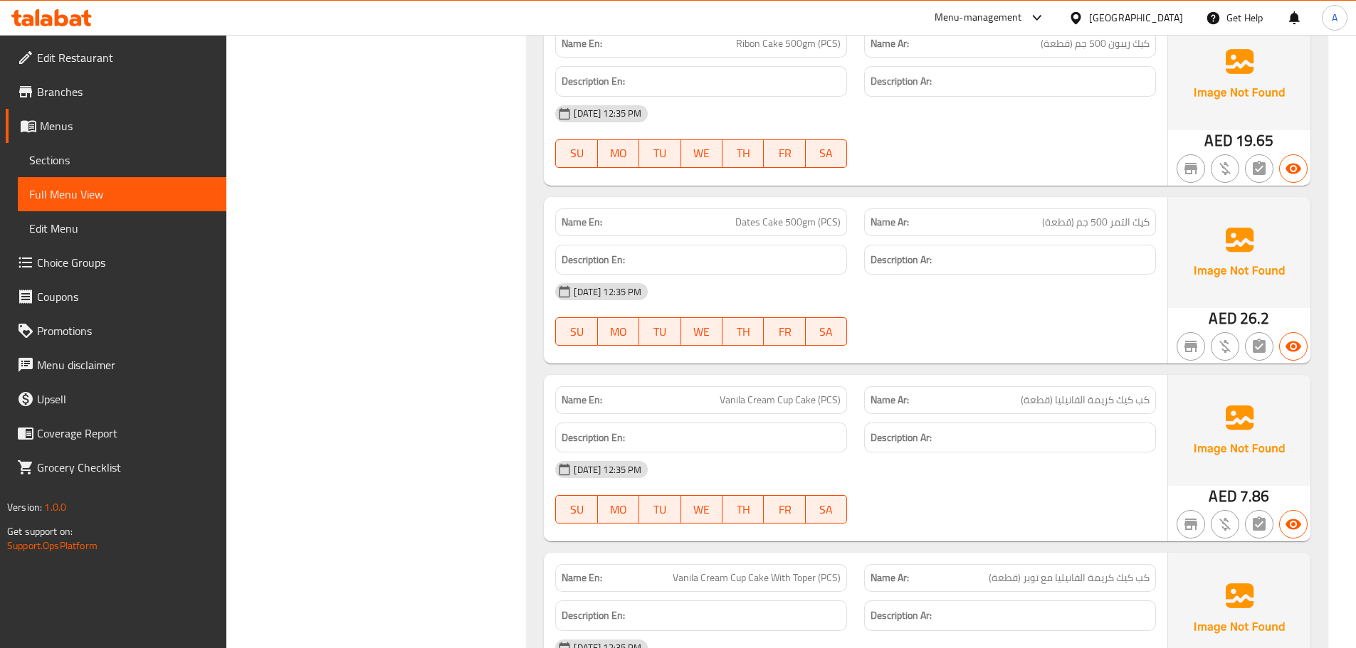
click at [1107, 227] on span "كيك التمر 500 جم (قطعة)" at bounding box center [1095, 222] width 107 height 15
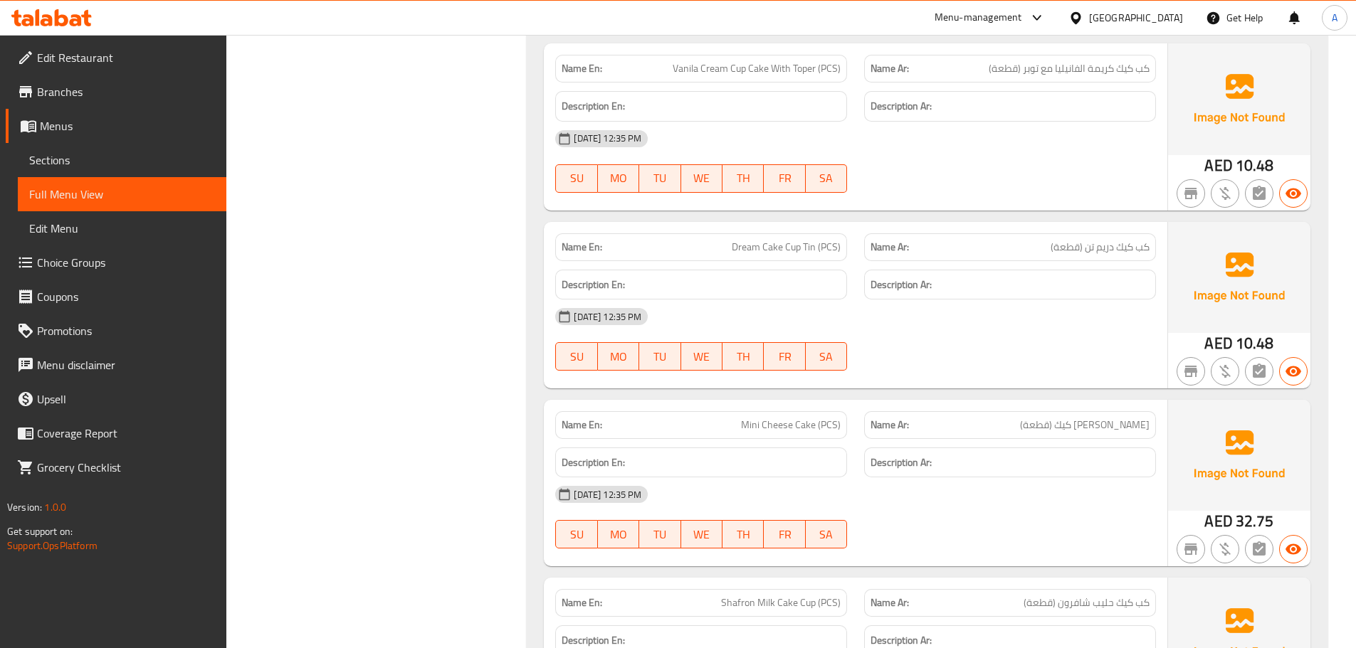
scroll to position [1563, 0]
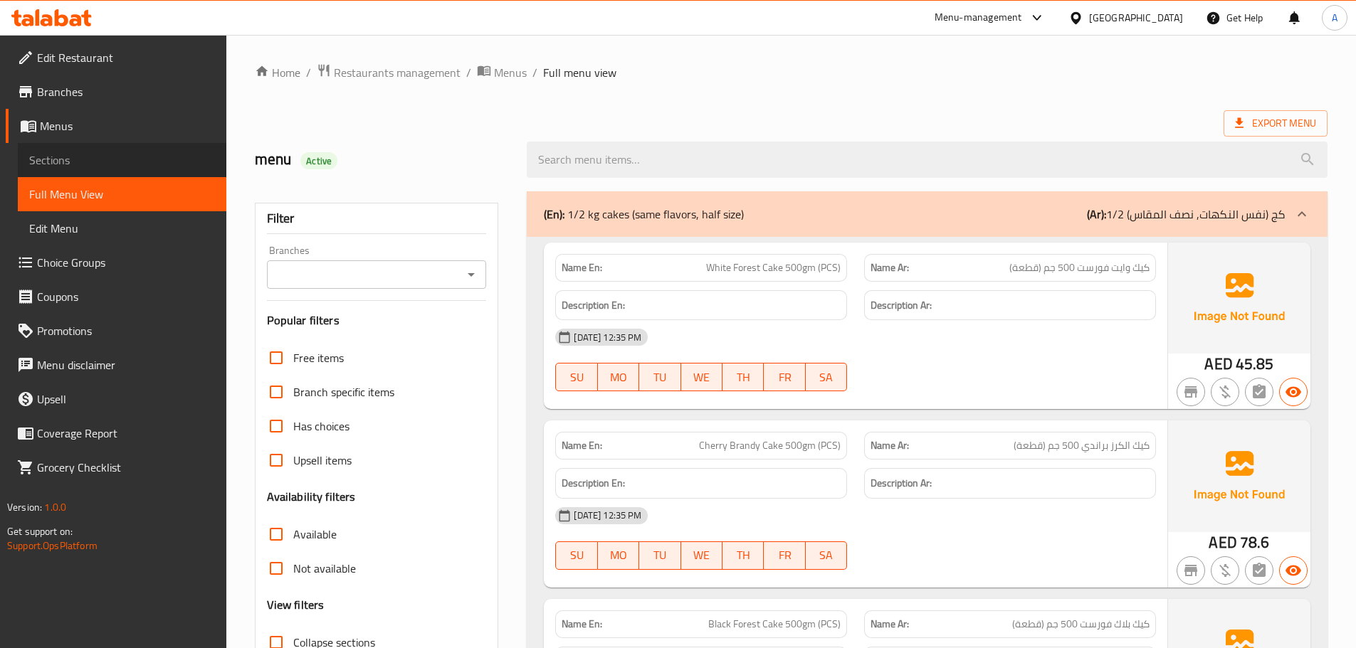
click at [73, 171] on link "Sections" at bounding box center [122, 160] width 209 height 34
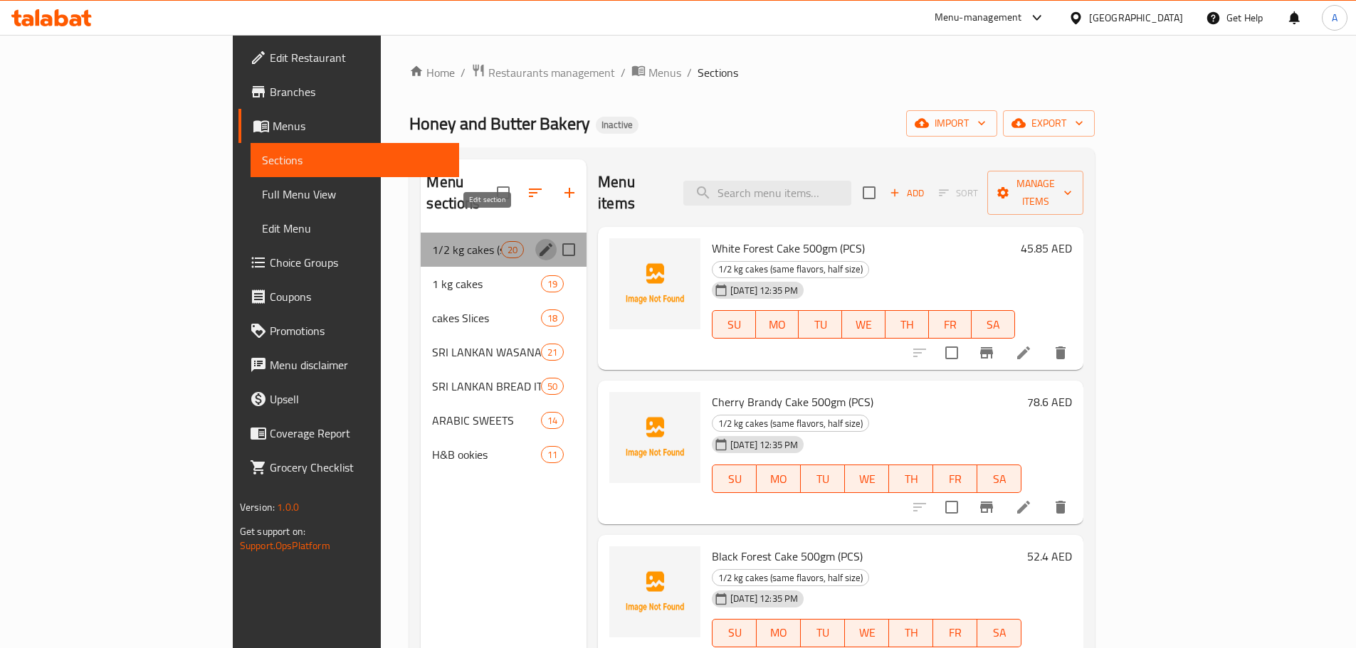
click at [537, 241] on icon "edit" at bounding box center [545, 249] width 17 height 17
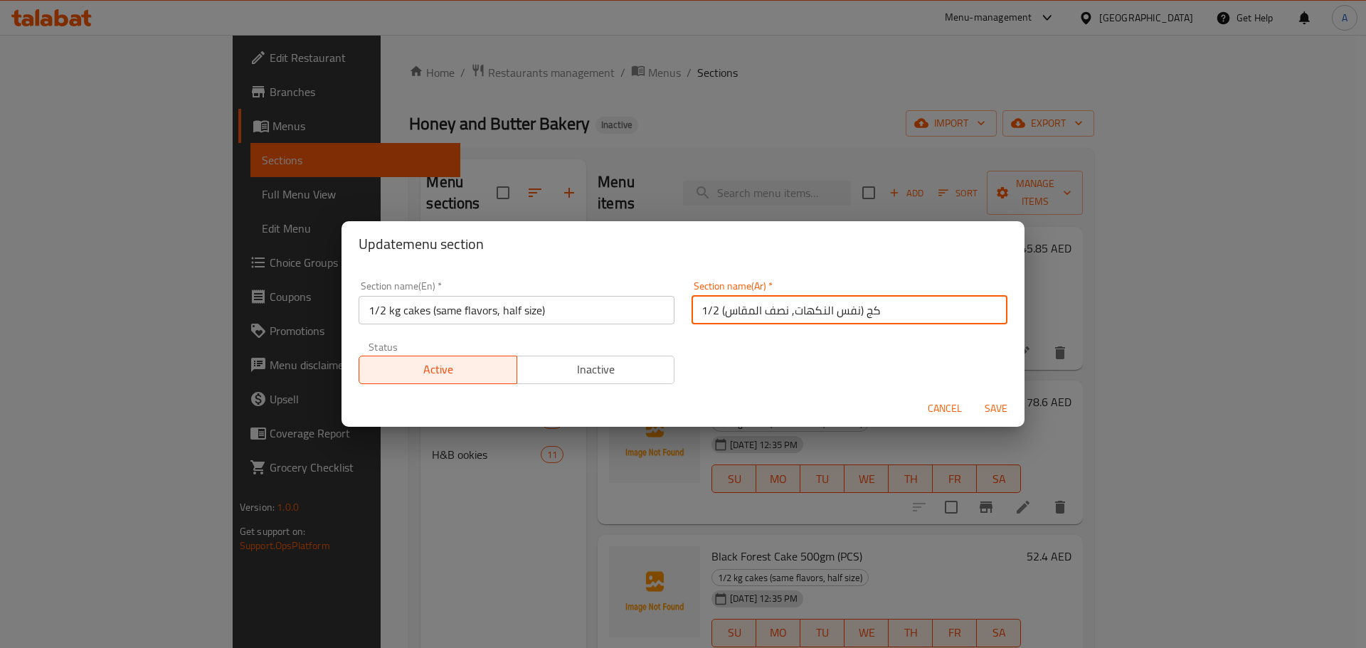
drag, startPoint x: 712, startPoint y: 313, endPoint x: 685, endPoint y: 314, distance: 27.1
click at [685, 314] on div "Section name(Ar)   * 1/2 كج (نفس النكهات, نصف المقاس) Section name(Ar) *" at bounding box center [849, 303] width 333 height 60
click at [699, 313] on input "كج (نفس النكهات, نصف المقاس)" at bounding box center [850, 310] width 316 height 28
paste input "1/2"
click at [845, 312] on input "كج (نفس النكهات, نصف المقاس)" at bounding box center [850, 310] width 316 height 28
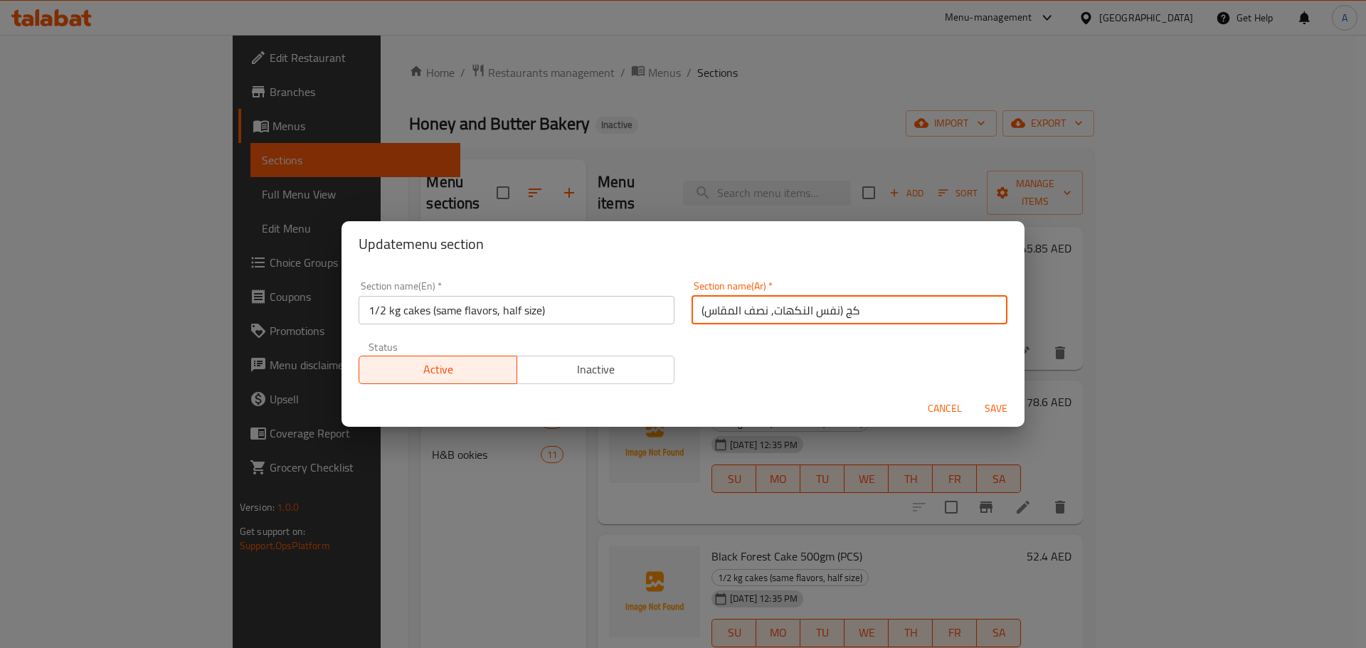
click at [845, 312] on input "كج (نفس النكهات, نصف المقاس)" at bounding box center [850, 310] width 316 height 28
click at [850, 312] on input "كج (نفس النكهات, نصف المقاس)" at bounding box center [850, 310] width 316 height 28
click at [849, 312] on input "كج (نفس النكهات, نصف المقاس)" at bounding box center [850, 310] width 316 height 28
paste input "1/2"
type input "1/2 ك(نفس النكهات, نصف المقاس)"
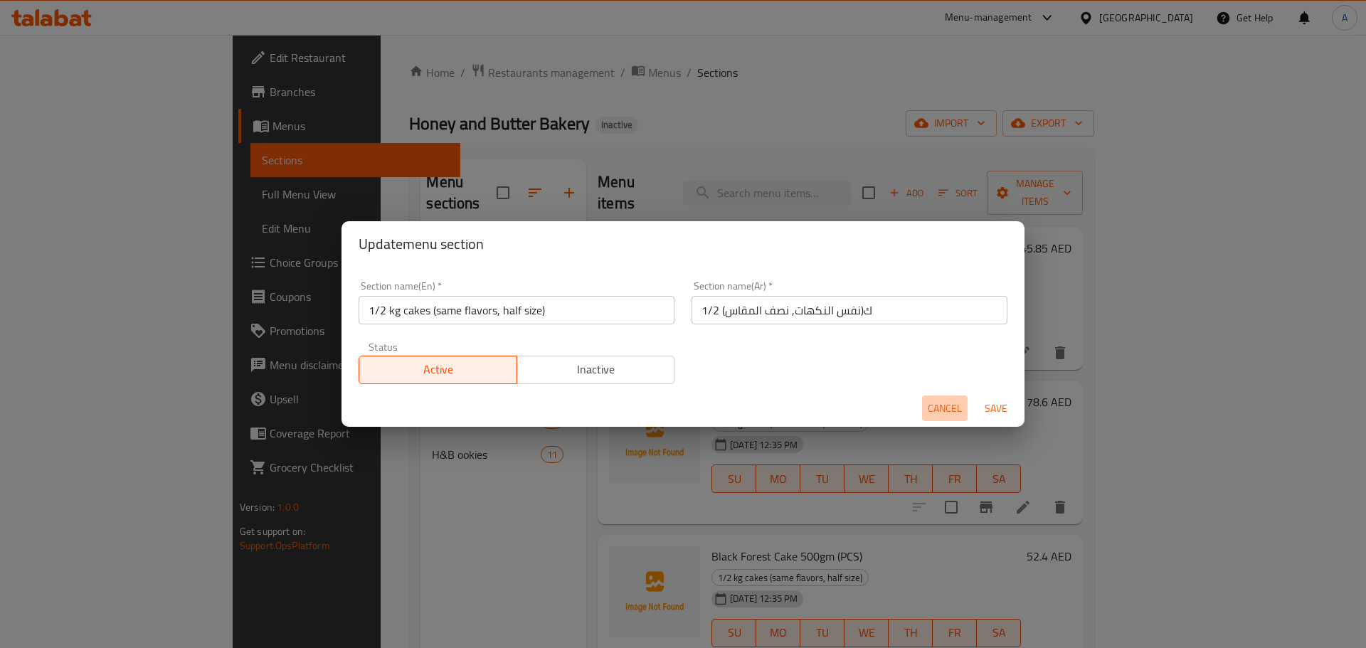
click at [946, 413] on span "Cancel" at bounding box center [945, 409] width 34 height 18
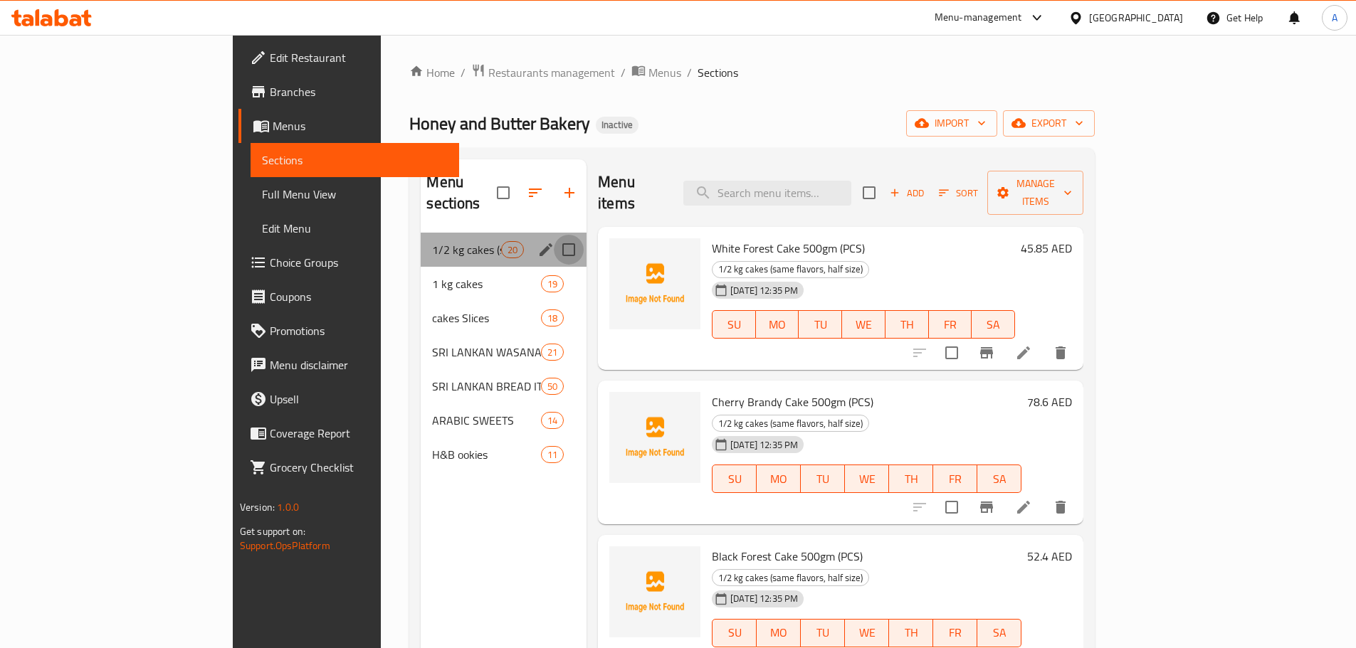
click at [554, 235] on input "Menu sections" at bounding box center [569, 250] width 30 height 30
checkbox input "true"
click at [537, 241] on icon "edit" at bounding box center [545, 249] width 17 height 17
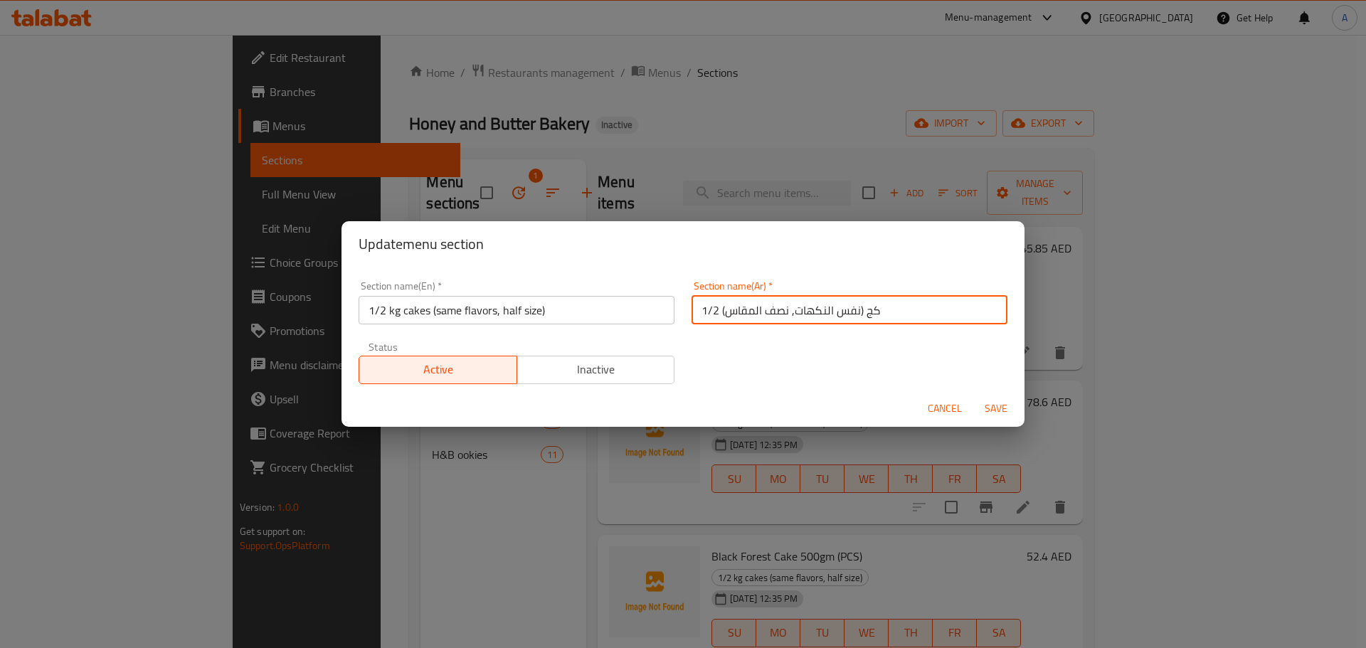
click at [749, 310] on input "1/2 كج (نفس النكهات, نصف المقاس)" at bounding box center [850, 310] width 316 height 28
paste input "حجم"
type input "1/2 كج (نفس النكهات, نصف الحجم )"
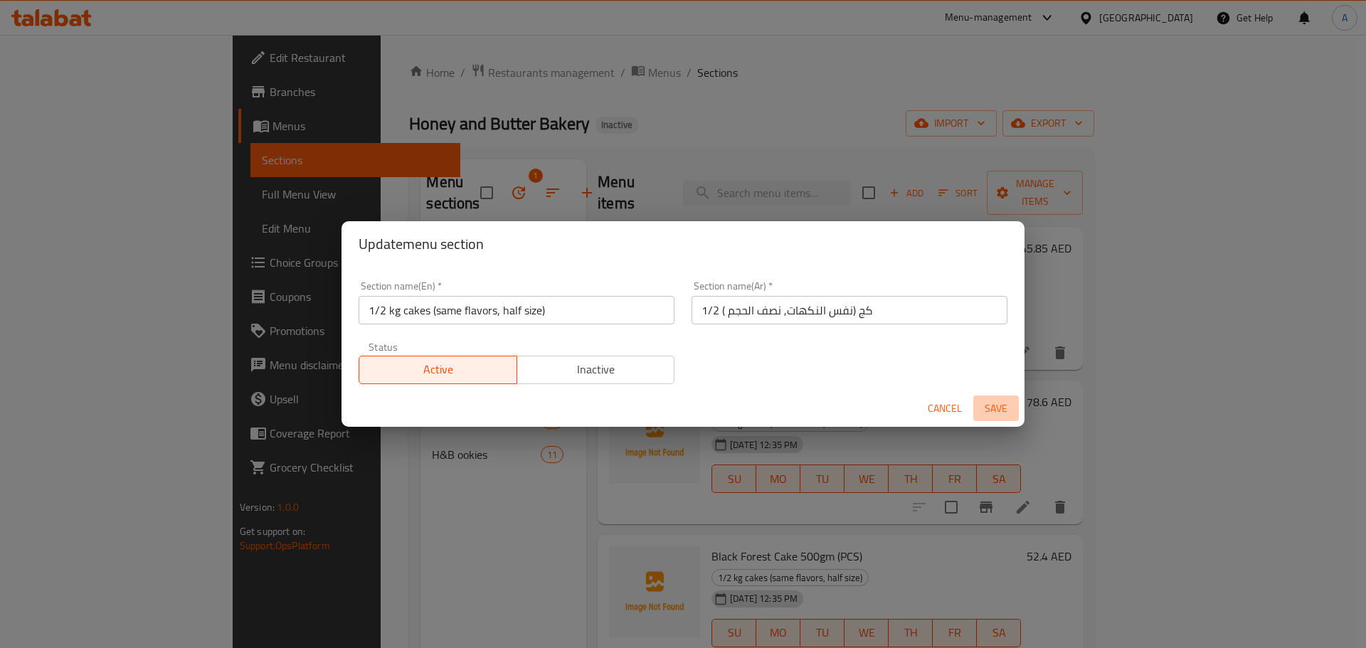
click at [986, 406] on span "Save" at bounding box center [996, 409] width 34 height 18
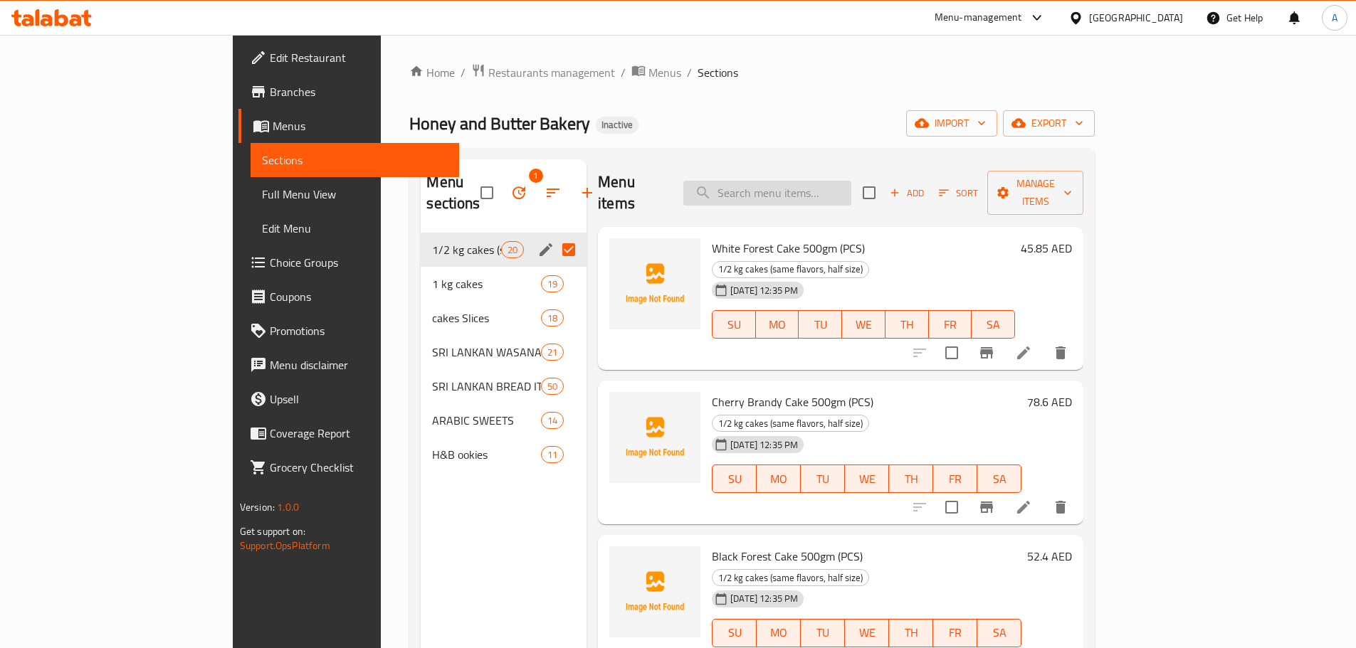
click at [838, 192] on input "search" at bounding box center [767, 193] width 168 height 25
paste input "Chocolate Oreo Cake"
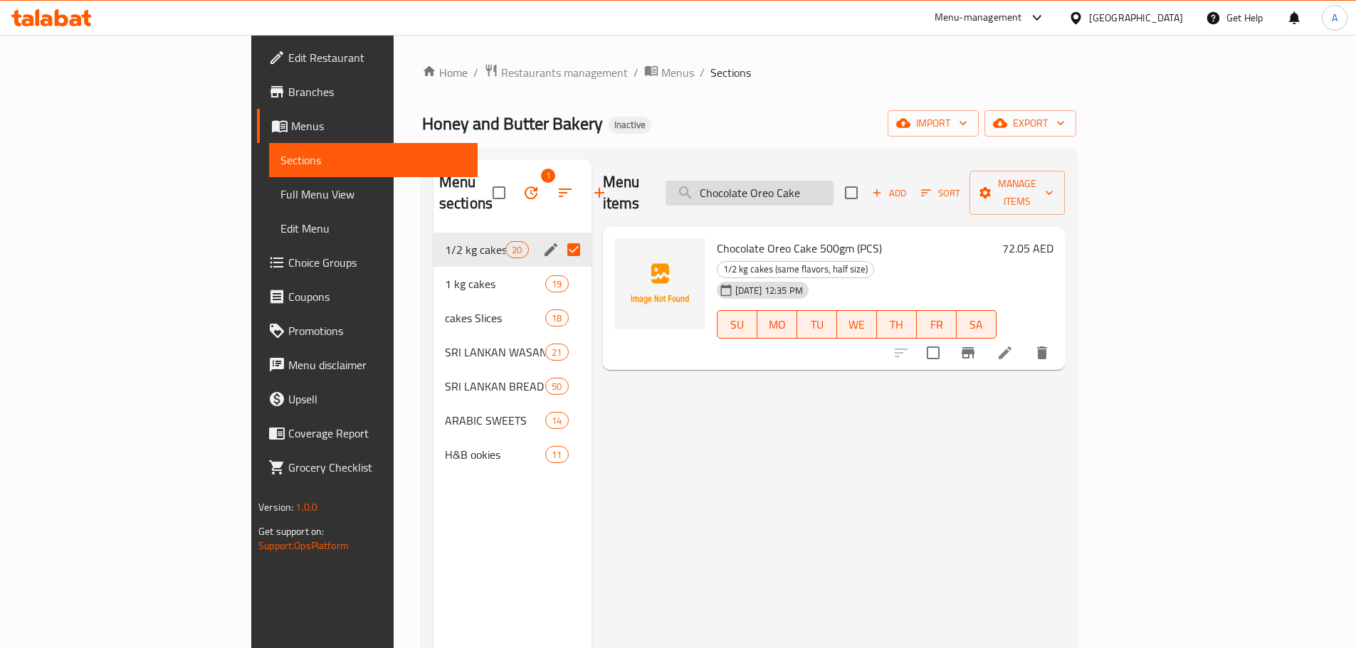
click at [831, 188] on input "Chocolate Oreo Cake" at bounding box center [749, 193] width 168 height 25
paste input "Dream Cake 1kg Tin (PCS)"
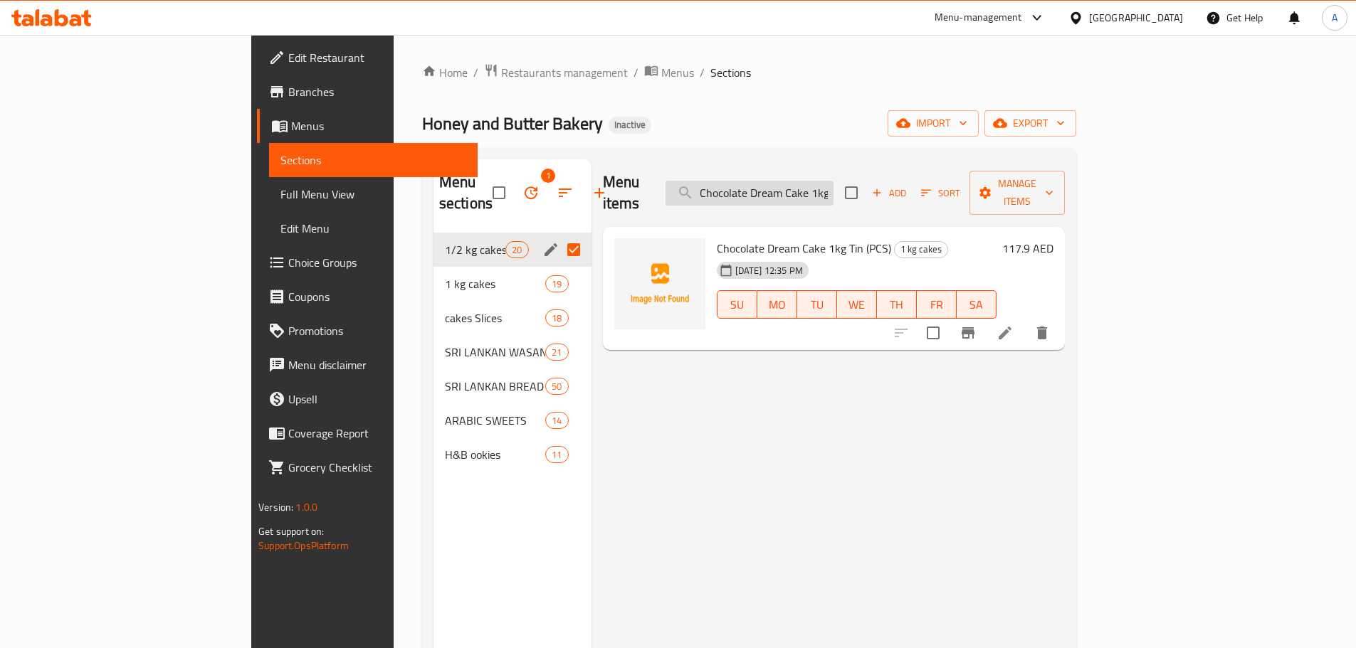
click at [833, 186] on input "Chocolate Dream Cake 1kg Tin (PCS)" at bounding box center [749, 193] width 168 height 25
paste input "English Cake"
drag, startPoint x: 865, startPoint y: 187, endPoint x: 855, endPoint y: 184, distance: 10.4
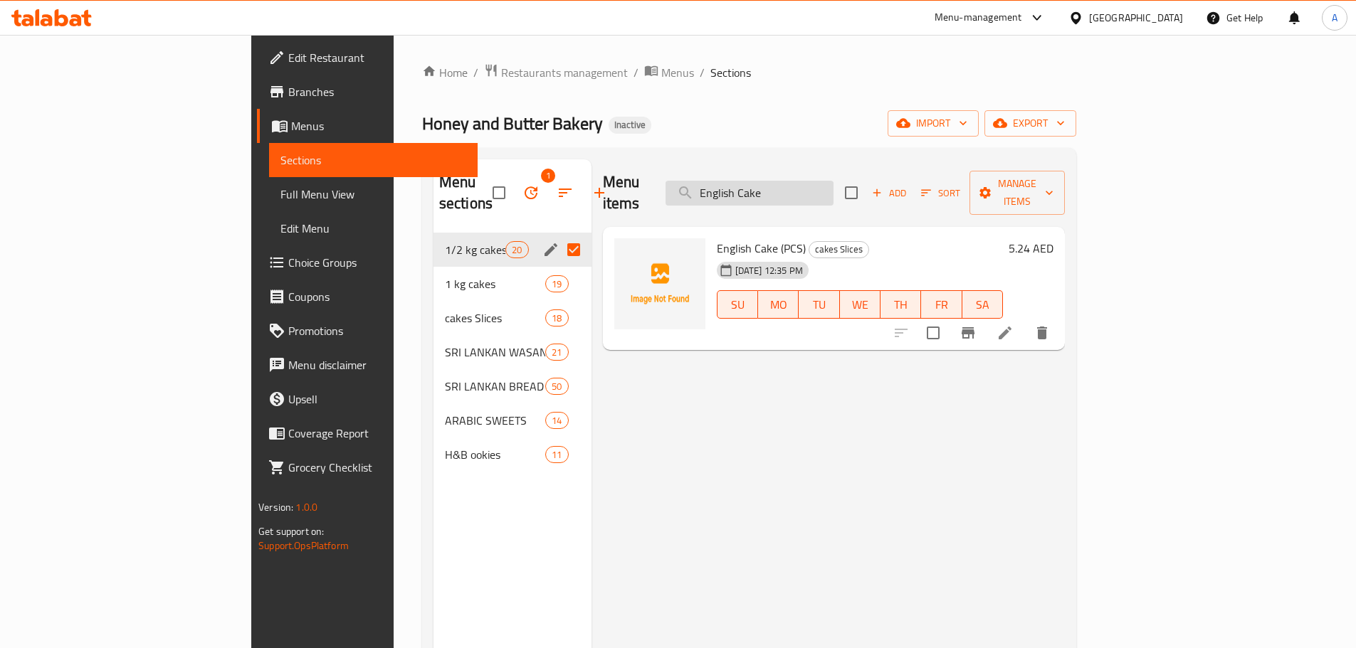
click at [833, 184] on input "English Cake" at bounding box center [749, 193] width 168 height 25
type input "English Cake"
click at [559, 235] on input "Menu sections" at bounding box center [574, 250] width 30 height 30
checkbox input "false"
click at [540, 342] on button "edit" at bounding box center [550, 352] width 21 height 21
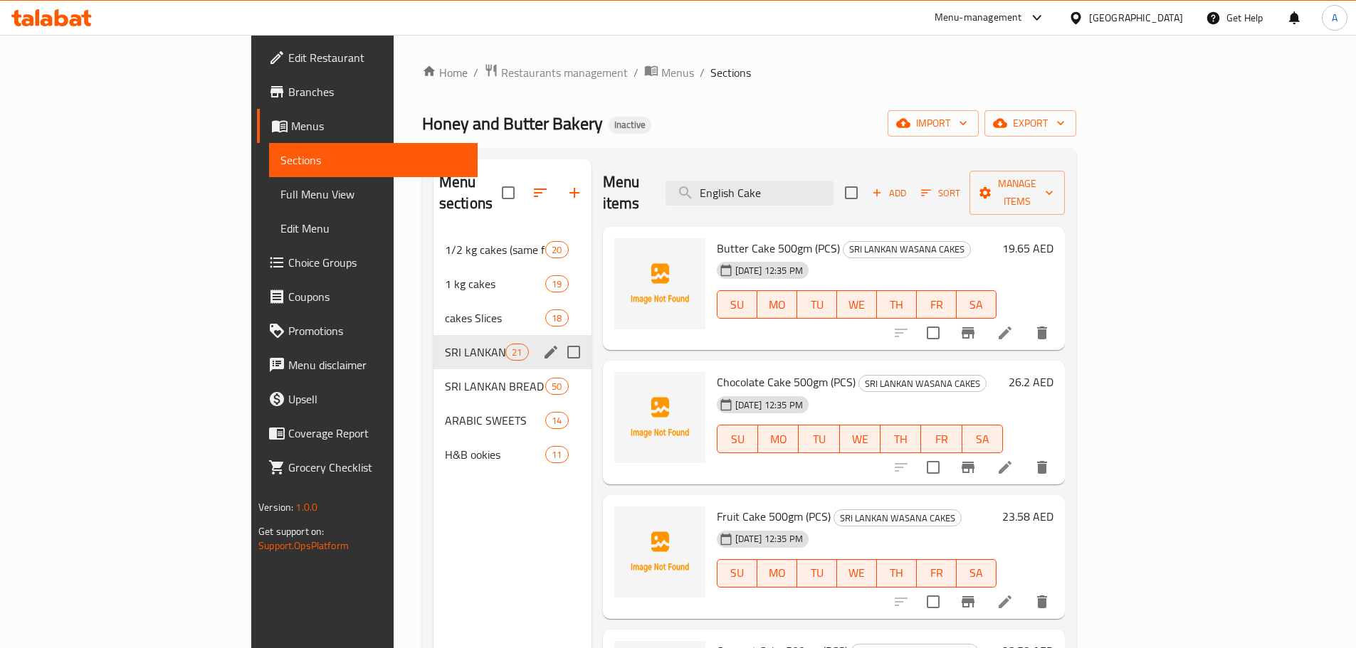
click at [559, 337] on input "Menu sections" at bounding box center [574, 352] width 30 height 30
checkbox input "true"
click at [542, 344] on icon "edit" at bounding box center [550, 352] width 17 height 17
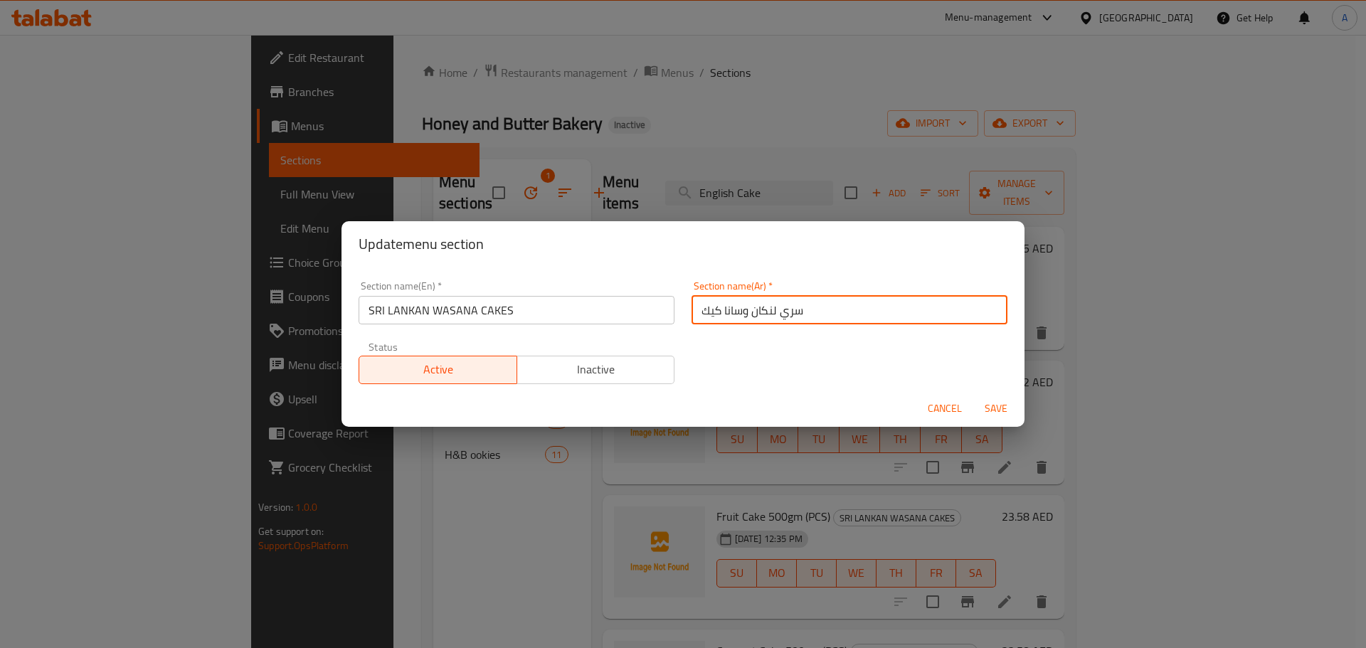
click at [772, 312] on input "سري لنكان وسانا كيك" at bounding box center [850, 310] width 316 height 28
click at [771, 308] on input "سري لنكان وسانا كيك" at bounding box center [850, 310] width 316 height 28
click at [765, 310] on input "سريلنكان وسانا كيك" at bounding box center [850, 310] width 316 height 28
click at [767, 315] on input "سريلنكان وسانا كيك" at bounding box center [850, 310] width 316 height 28
type input "سريلانكان وسانا كيك"
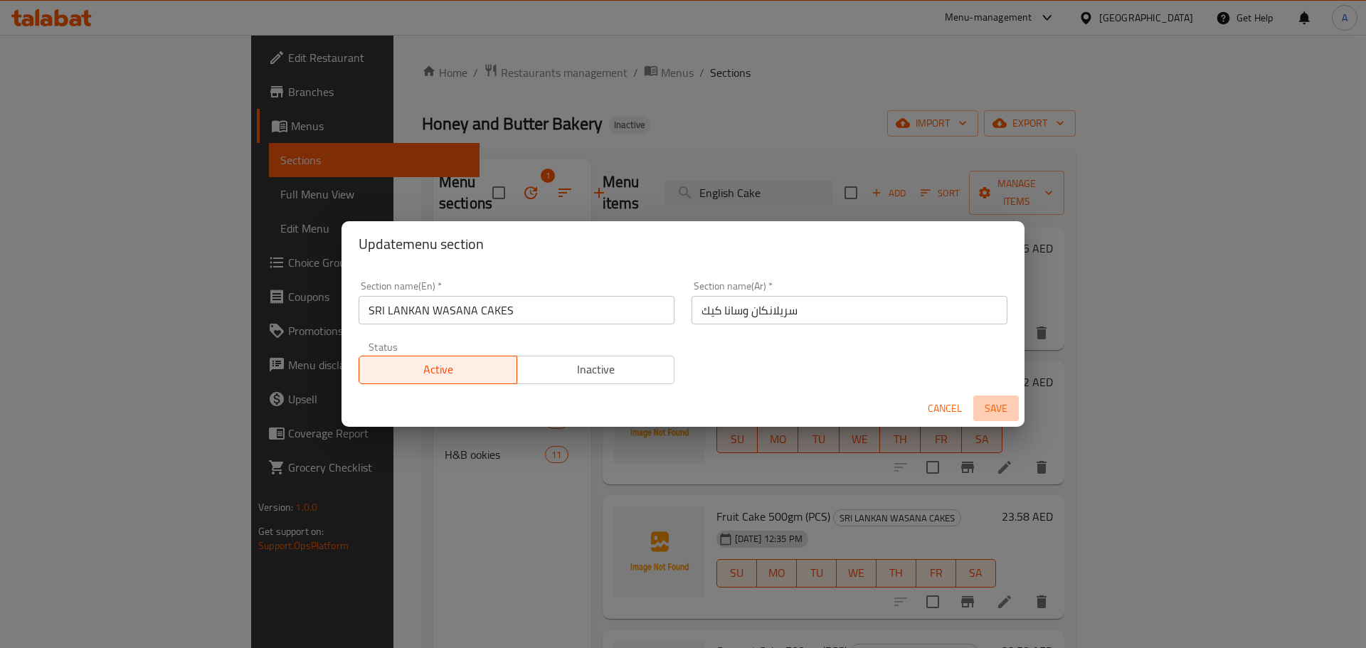
click at [1002, 406] on span "Save" at bounding box center [996, 409] width 34 height 18
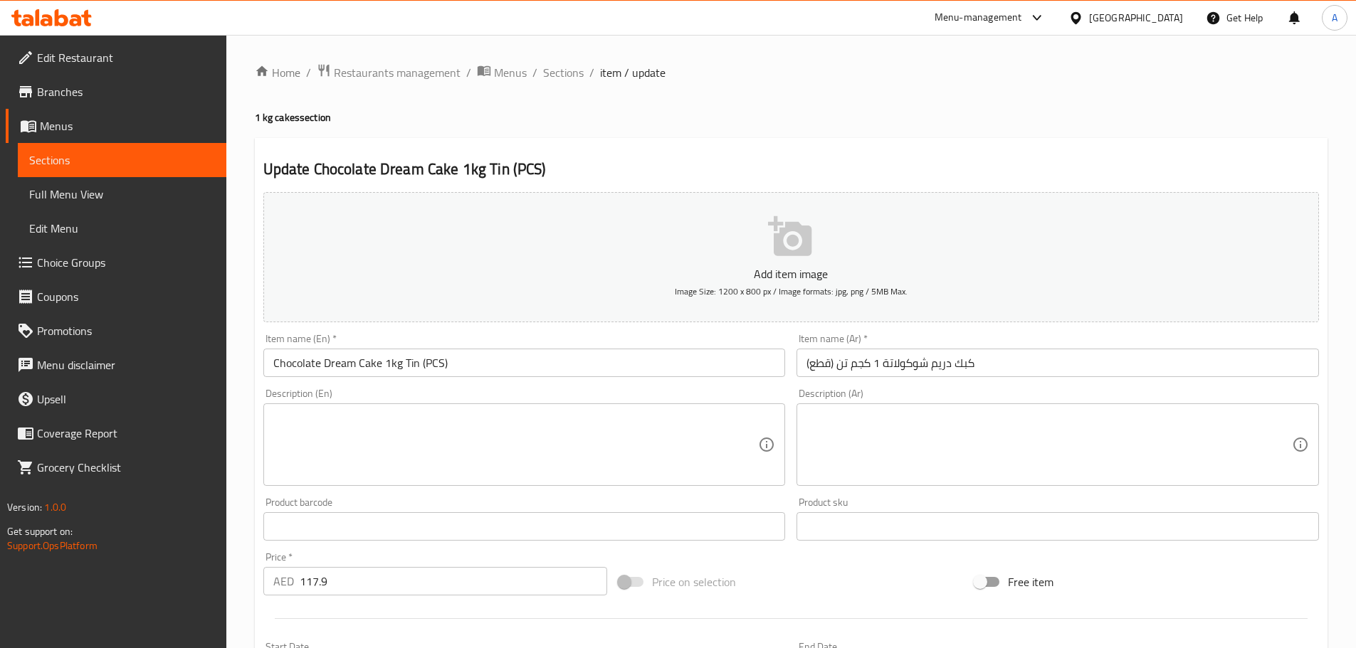
click at [813, 364] on input "كبك دريم شوكولاتة 1 كجم تن (قطع)" at bounding box center [1057, 363] width 522 height 28
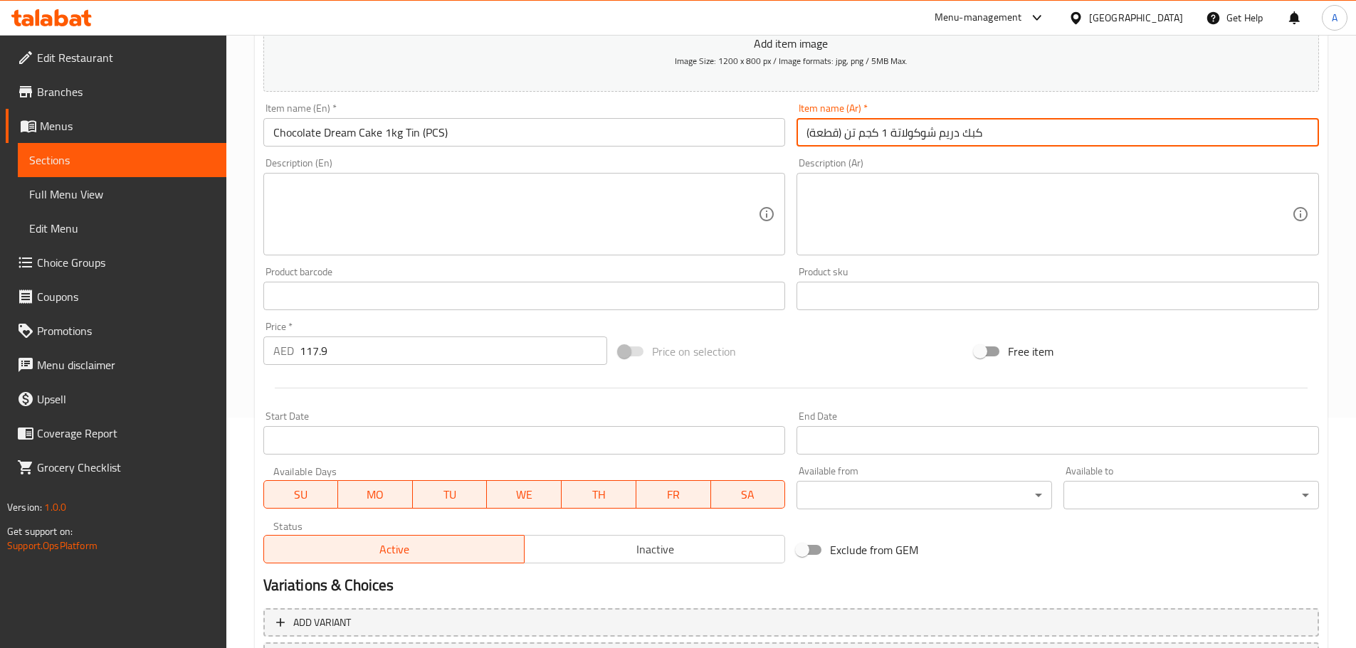
scroll to position [357, 0]
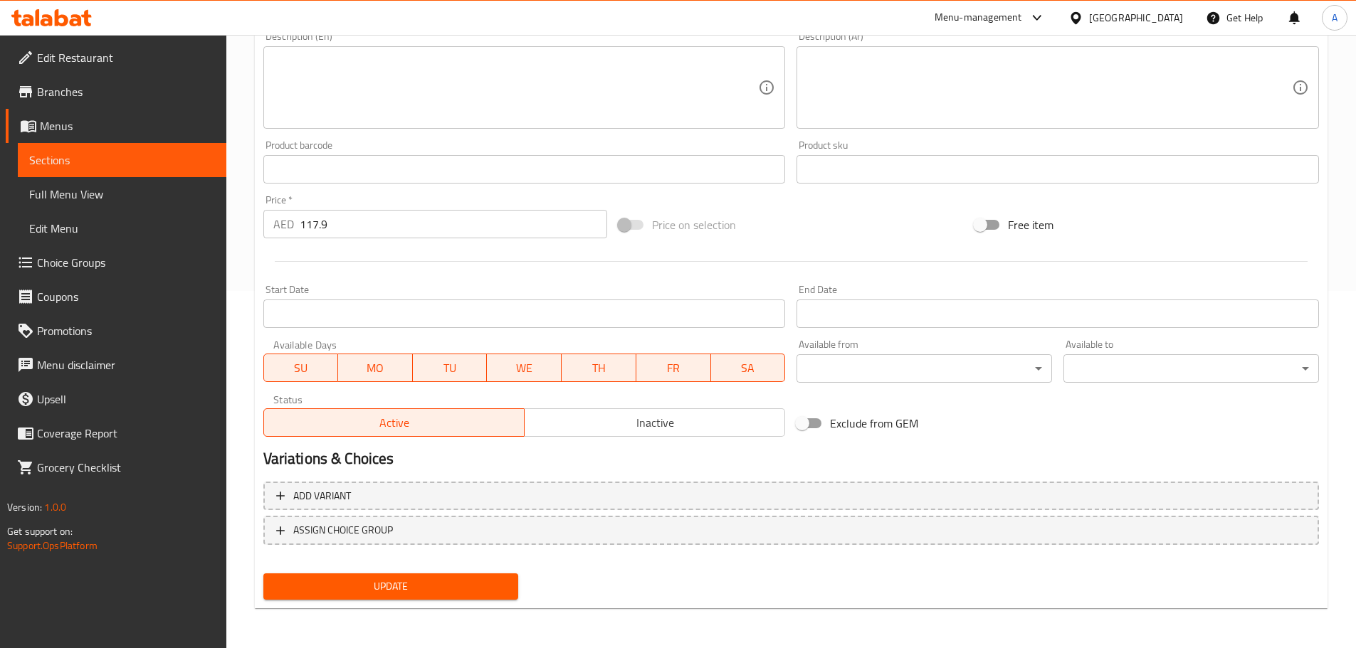
type input "كبك دريم شوكولاتة 1 كجم تن (قطعة)"
click at [371, 587] on span "Update" at bounding box center [391, 587] width 233 height 18
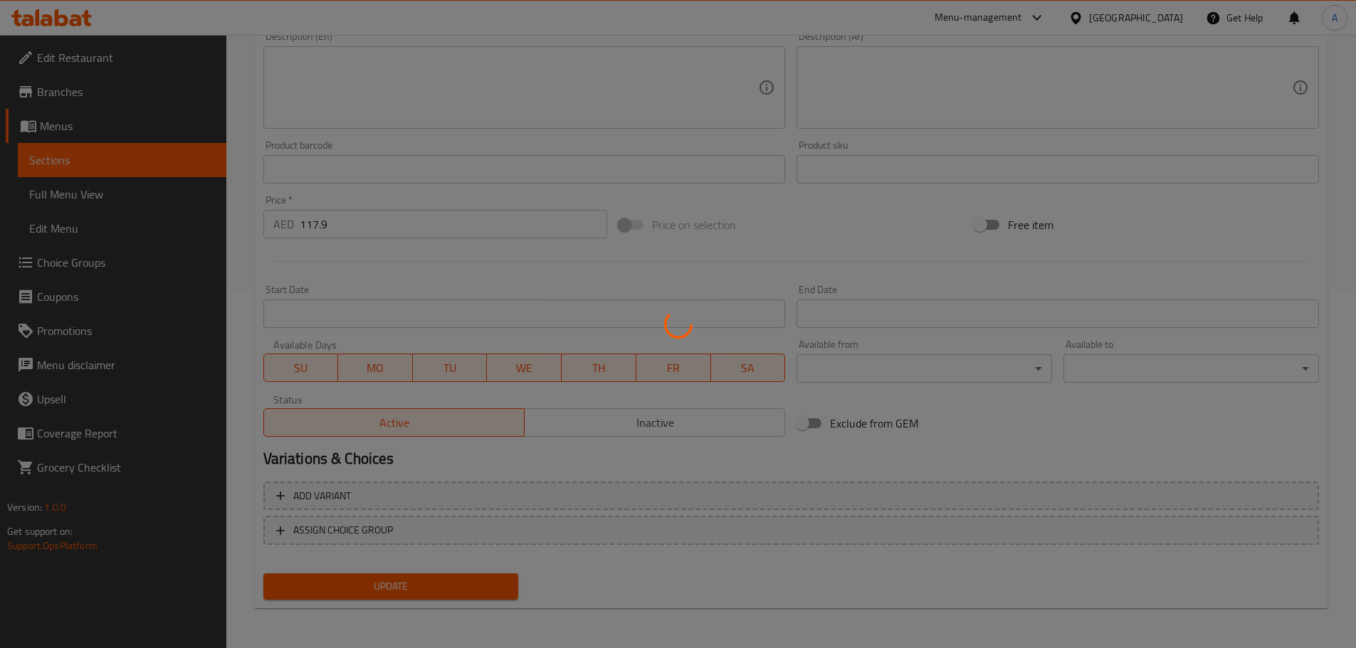
drag, startPoint x: 927, startPoint y: 503, endPoint x: 885, endPoint y: 428, distance: 86.0
click at [932, 441] on div at bounding box center [678, 324] width 1356 height 648
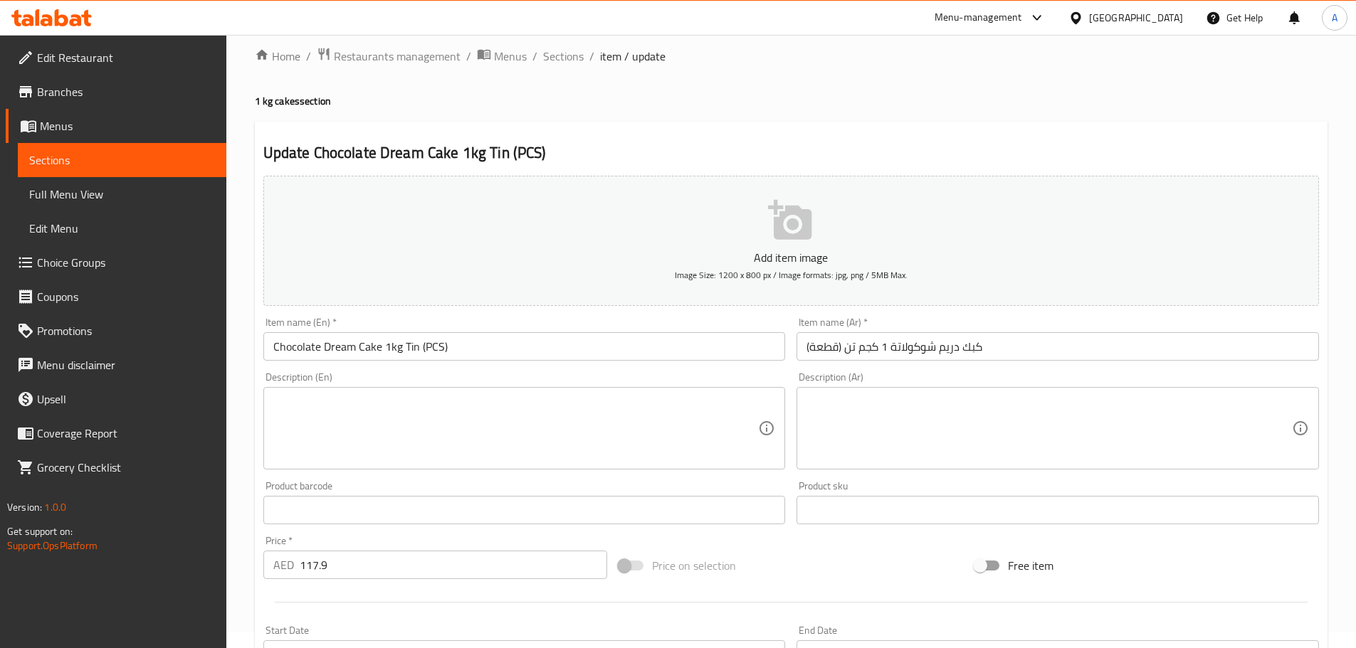
scroll to position [13, 0]
